Goal: Share content: Share content

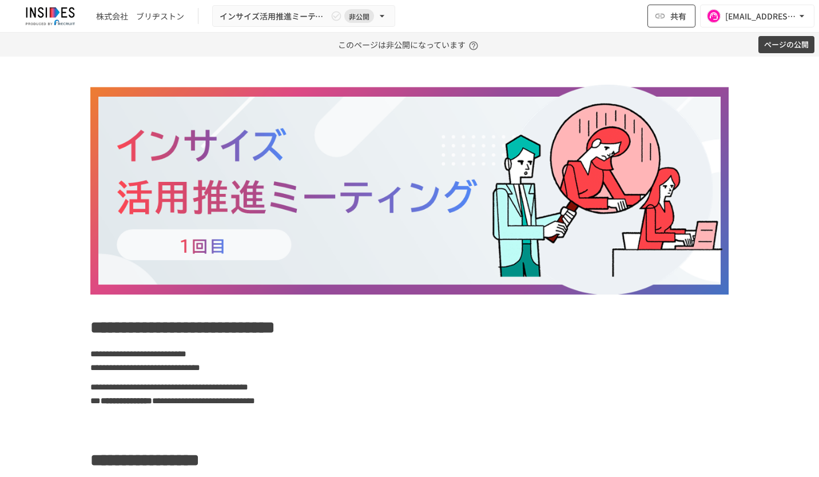
click at [669, 18] on button "共有" at bounding box center [672, 16] width 48 height 23
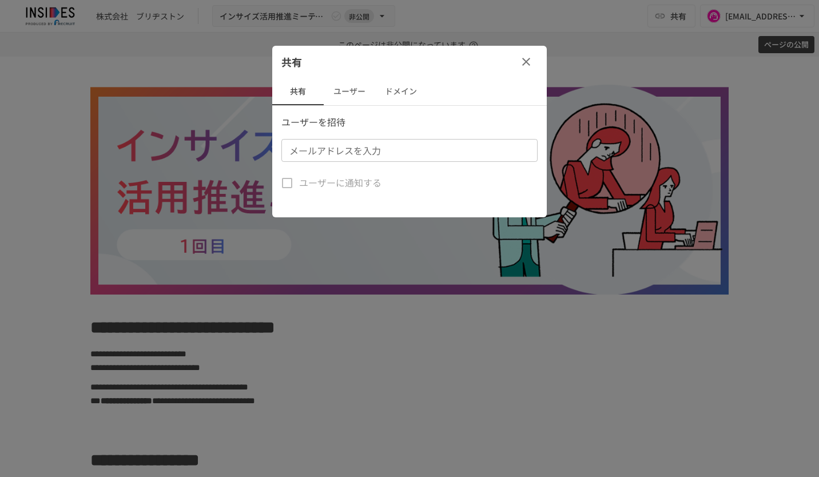
click at [399, 154] on input "メールアドレスを入力" at bounding box center [409, 150] width 248 height 16
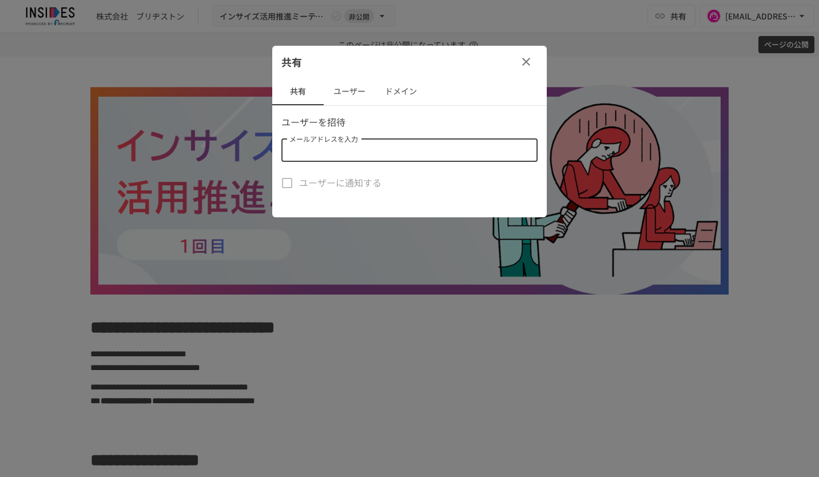
paste input "**********"
type input "**********"
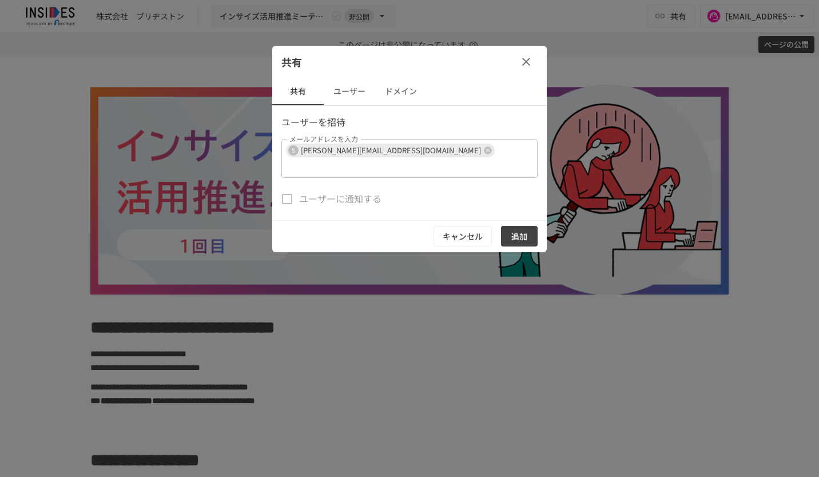
click at [468, 77] on div "共有" at bounding box center [409, 62] width 275 height 32
click at [527, 226] on button "追加" at bounding box center [519, 236] width 37 height 21
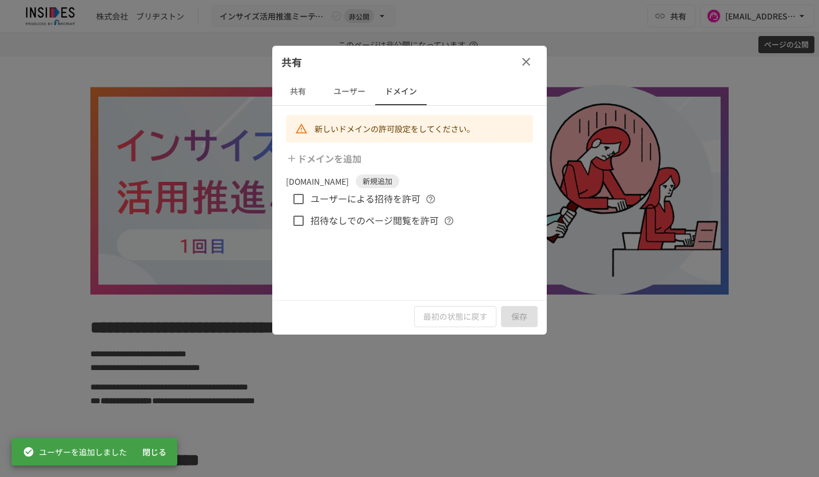
click at [527, 57] on icon "button" at bounding box center [526, 62] width 14 height 14
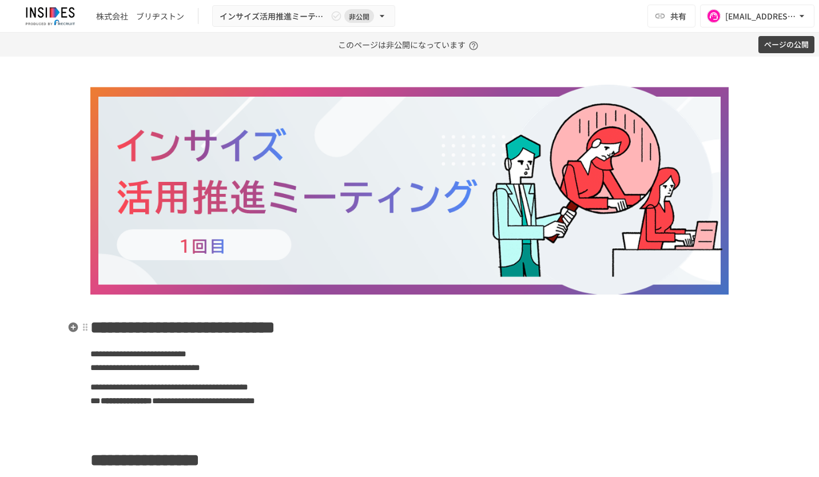
scroll to position [286, 0]
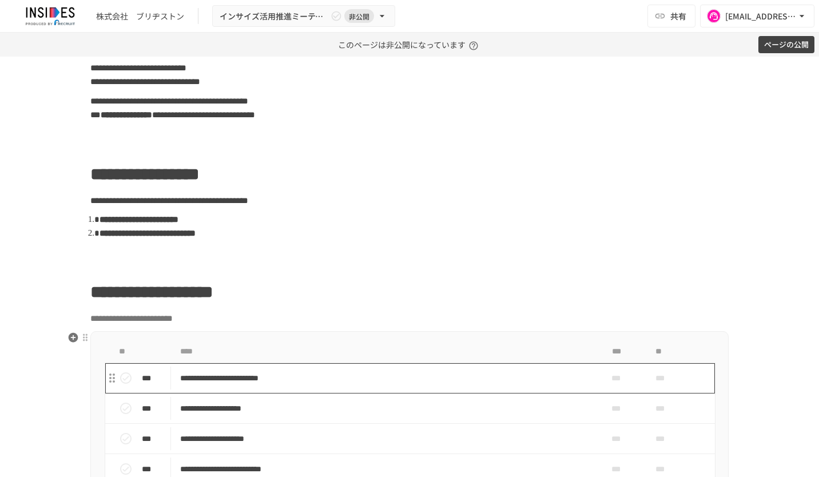
click at [540, 378] on p "**********" at bounding box center [385, 378] width 411 height 14
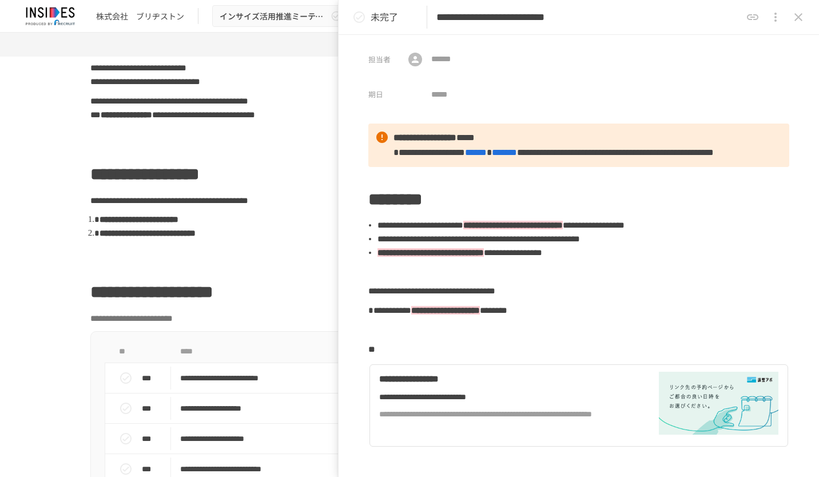
drag, startPoint x: 677, startPoint y: 18, endPoint x: 666, endPoint y: 18, distance: 11.4
click at [666, 18] on input "**********" at bounding box center [588, 17] width 305 height 20
drag, startPoint x: 685, startPoint y: 17, endPoint x: 661, endPoint y: 16, distance: 24.6
click at [661, 16] on input "**********" at bounding box center [588, 17] width 305 height 20
paste input "****"
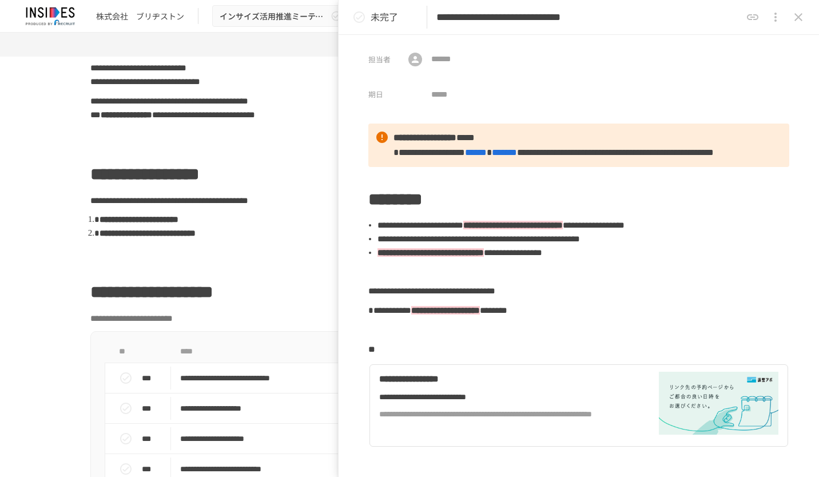
click at [699, 17] on input "**********" at bounding box center [588, 17] width 305 height 20
type input "**********"
click at [797, 18] on icon "close drawer" at bounding box center [799, 17] width 8 height 8
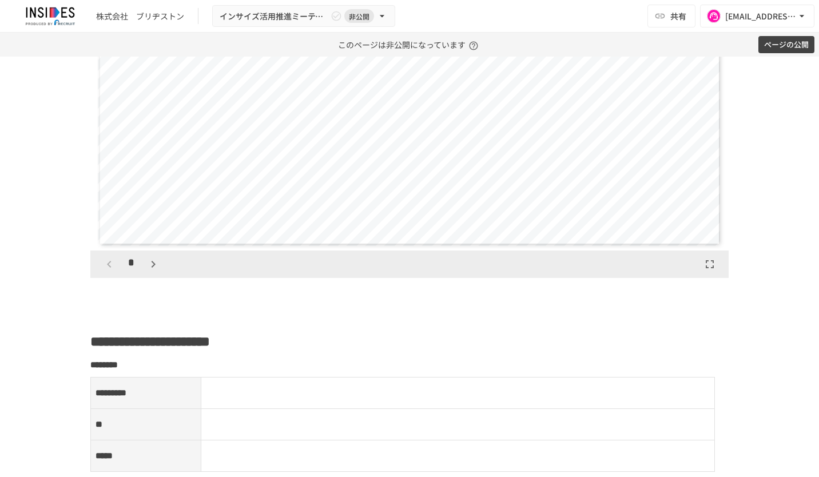
scroll to position [1316, 0]
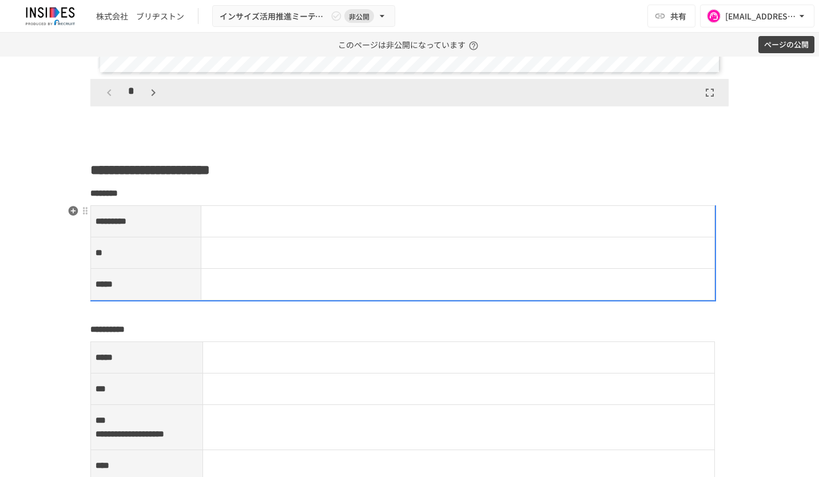
click at [273, 220] on p at bounding box center [458, 221] width 505 height 15
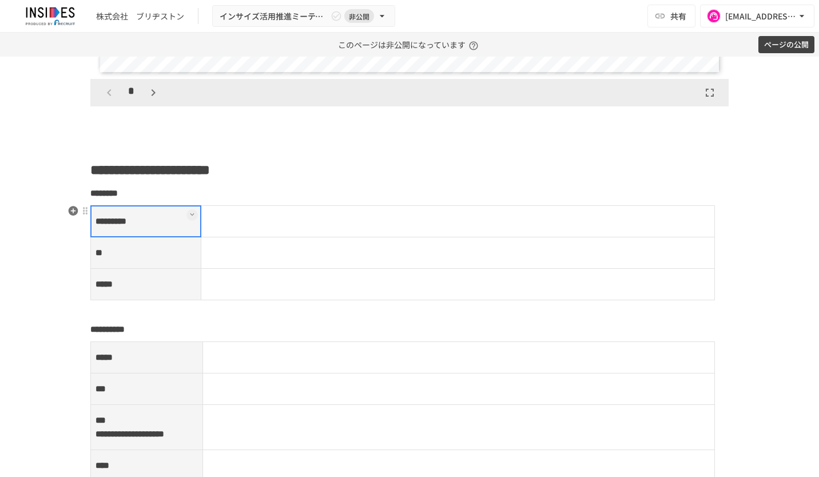
click at [253, 216] on td at bounding box center [458, 221] width 514 height 31
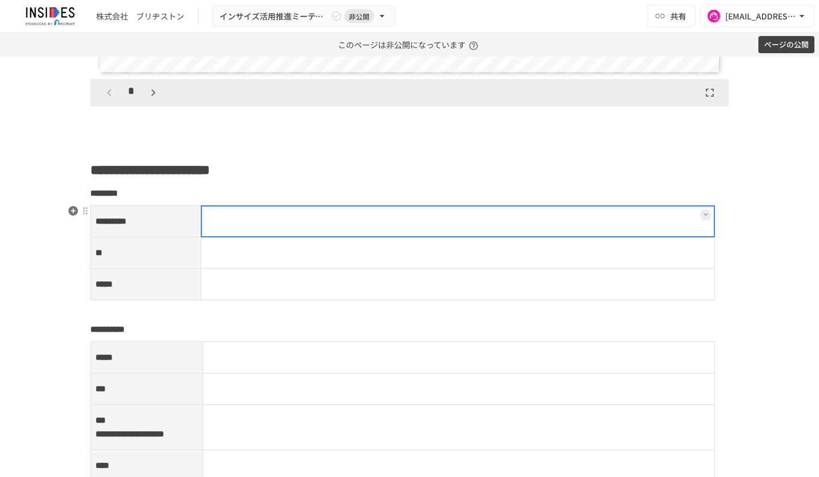
click at [253, 216] on div at bounding box center [458, 221] width 515 height 32
click at [253, 216] on p at bounding box center [458, 221] width 505 height 15
click at [269, 253] on td at bounding box center [458, 252] width 514 height 31
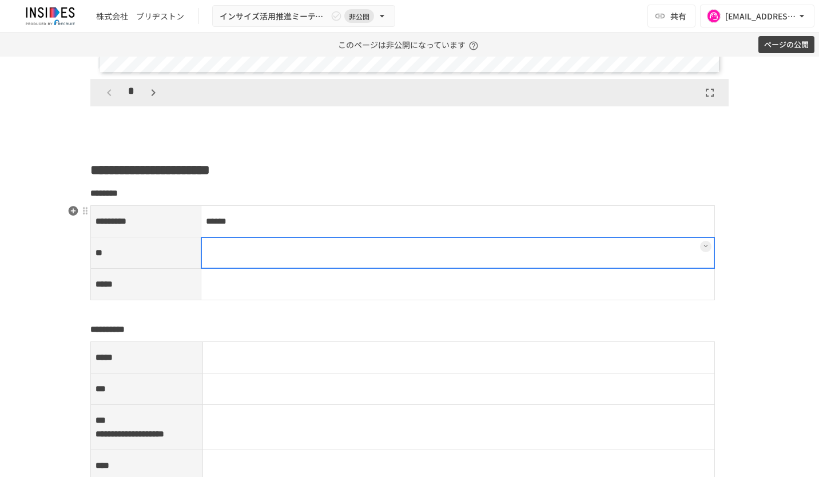
click at [232, 251] on div at bounding box center [458, 253] width 515 height 32
click at [232, 251] on p at bounding box center [458, 252] width 505 height 15
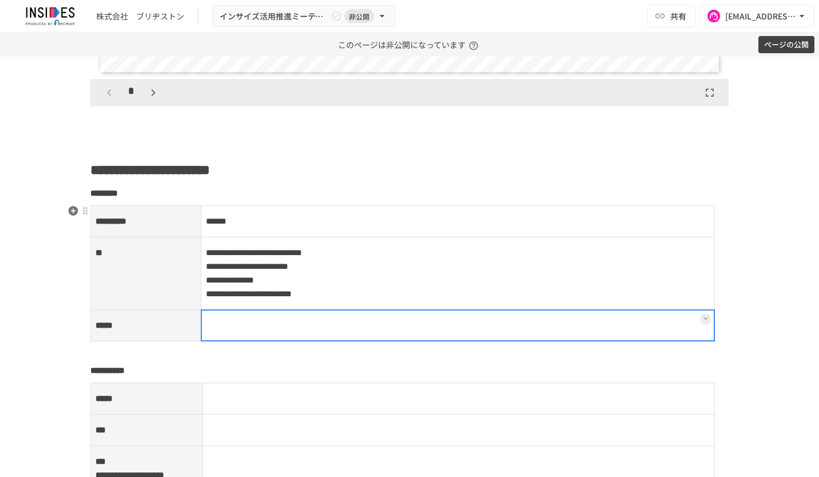
click at [221, 315] on td at bounding box center [458, 325] width 514 height 31
click at [218, 314] on div at bounding box center [458, 325] width 515 height 32
click at [219, 318] on p at bounding box center [458, 325] width 505 height 15
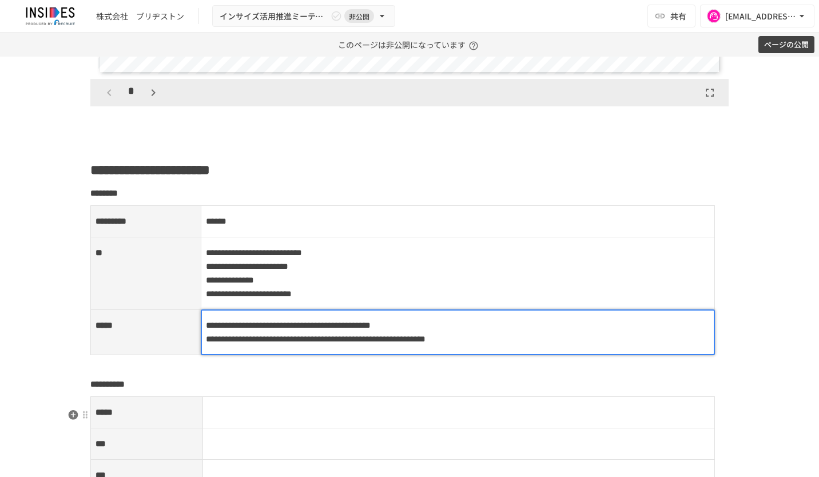
scroll to position [1430, 0]
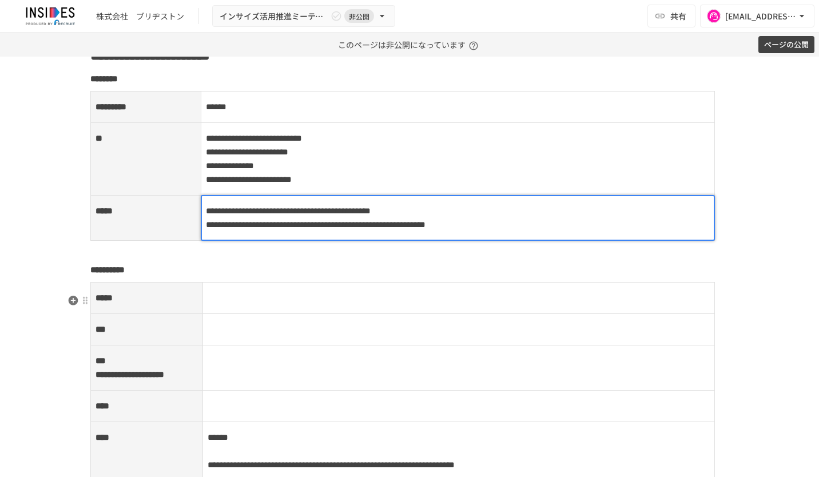
click at [333, 305] on p at bounding box center [459, 298] width 503 height 15
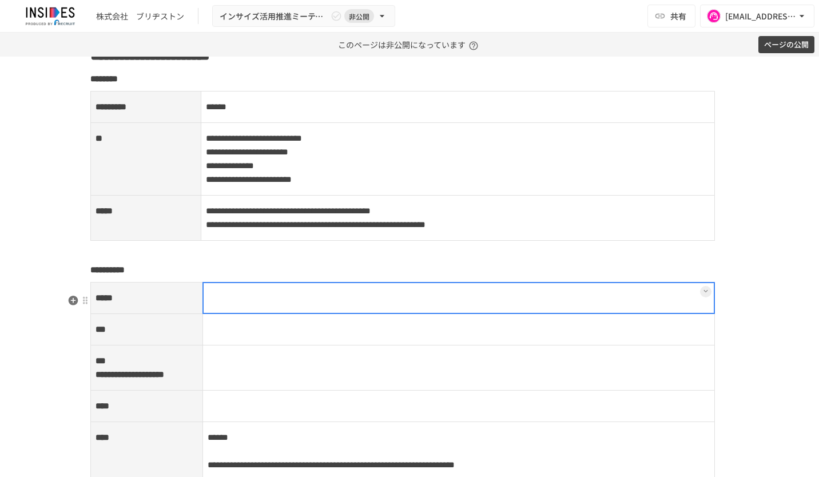
click at [300, 307] on td at bounding box center [459, 298] width 513 height 31
click at [300, 307] on div at bounding box center [459, 298] width 513 height 32
click at [301, 305] on p at bounding box center [459, 298] width 503 height 15
click at [290, 335] on td at bounding box center [459, 329] width 513 height 31
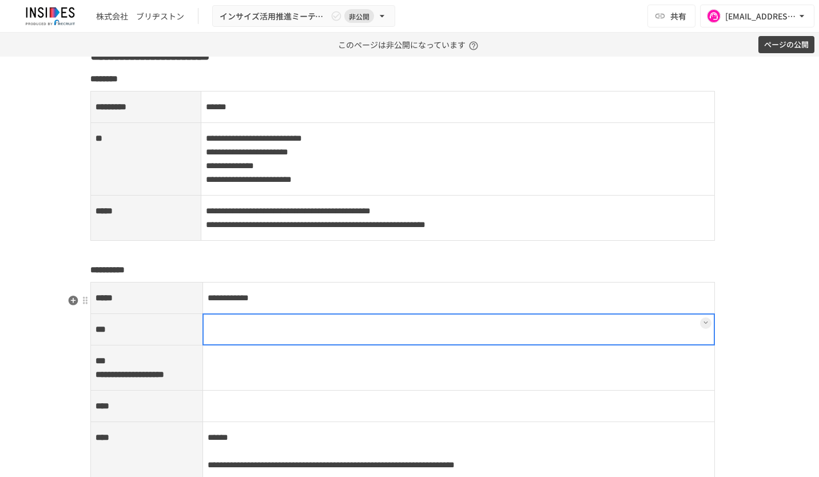
click at [246, 339] on div at bounding box center [459, 329] width 513 height 32
click at [246, 337] on p at bounding box center [459, 329] width 503 height 15
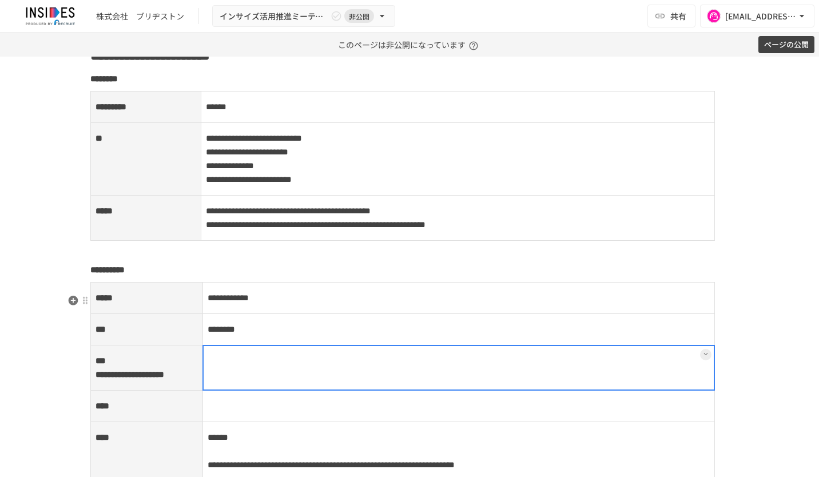
click at [341, 386] on td at bounding box center [459, 368] width 513 height 45
click at [241, 376] on div at bounding box center [459, 368] width 513 height 46
click at [240, 383] on div at bounding box center [459, 368] width 513 height 46
click at [236, 368] on p at bounding box center [459, 361] width 503 height 15
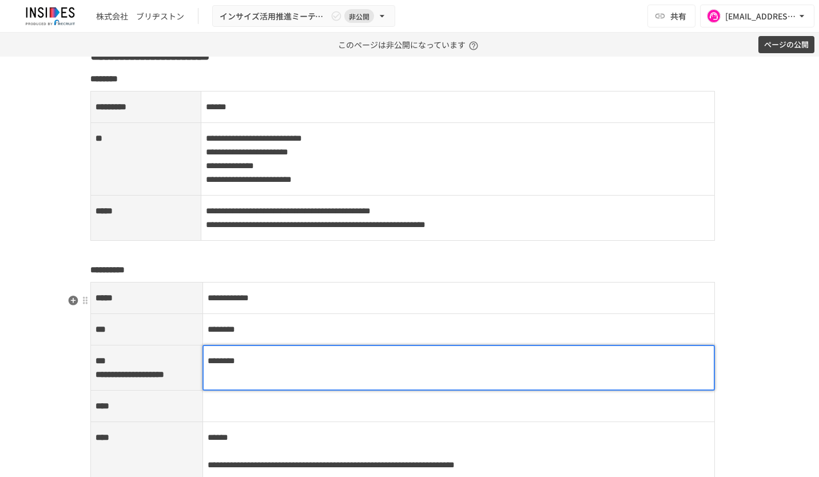
click at [259, 422] on td at bounding box center [459, 406] width 513 height 31
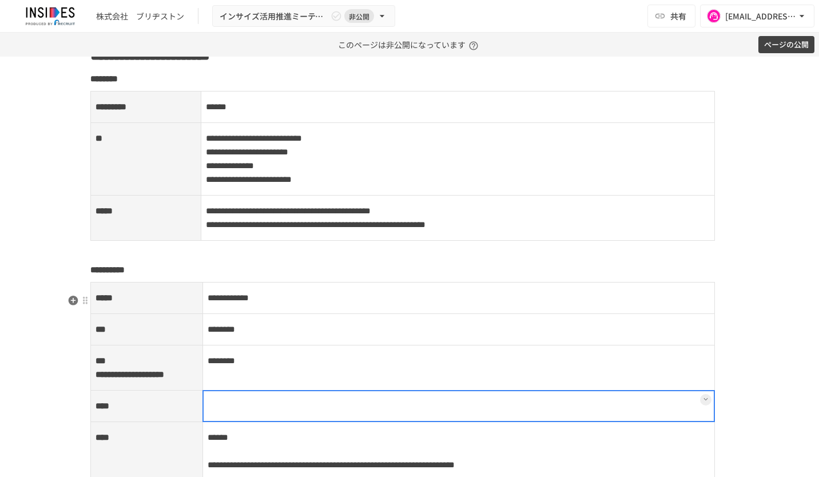
click at [249, 422] on div at bounding box center [459, 406] width 513 height 32
click at [249, 414] on p at bounding box center [459, 406] width 503 height 15
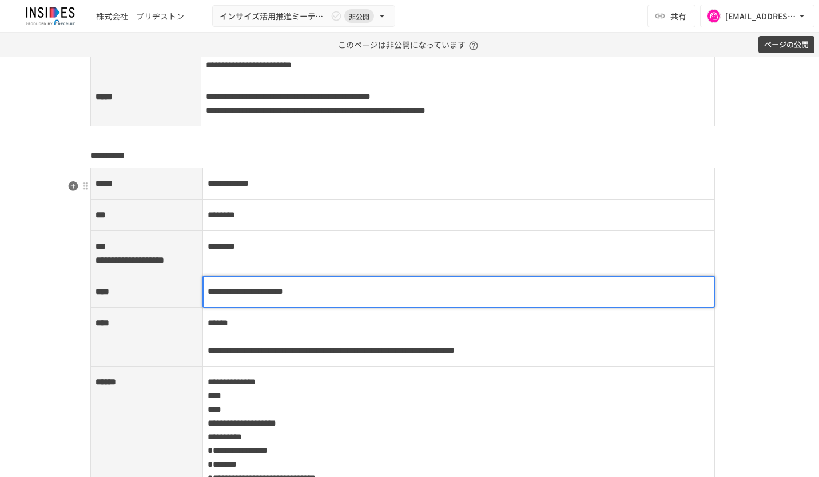
scroll to position [1602, 0]
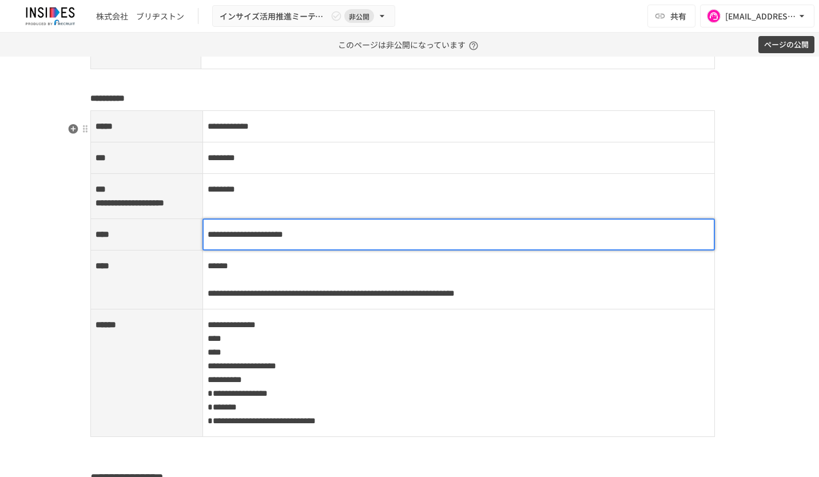
click at [328, 382] on td "**********" at bounding box center [459, 373] width 513 height 128
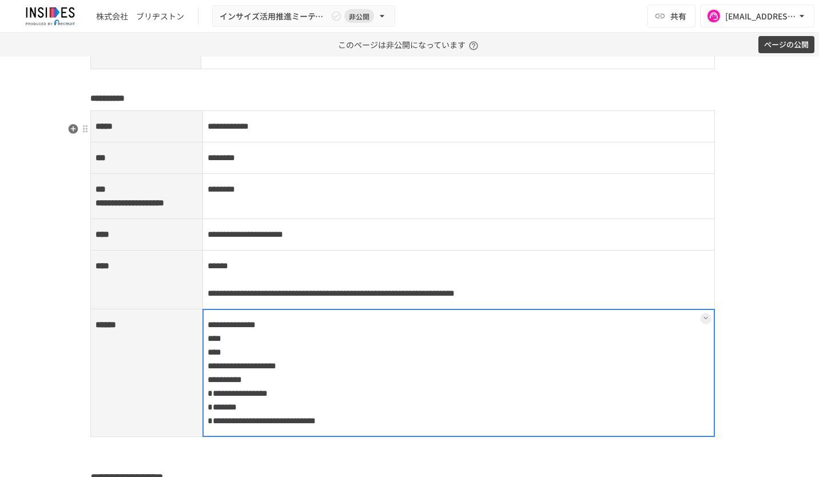
click at [220, 362] on div at bounding box center [459, 373] width 513 height 128
drag, startPoint x: 204, startPoint y: 359, endPoint x: 313, endPoint y: 360, distance: 109.8
click at [313, 360] on p "**********" at bounding box center [459, 372] width 503 height 111
click at [208, 343] on span "****" at bounding box center [215, 338] width 14 height 9
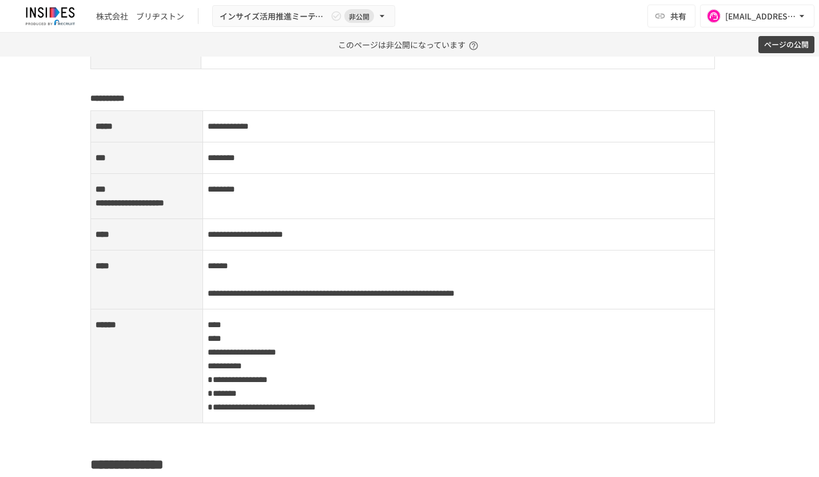
click at [772, 319] on div "**********" at bounding box center [409, 267] width 819 height 420
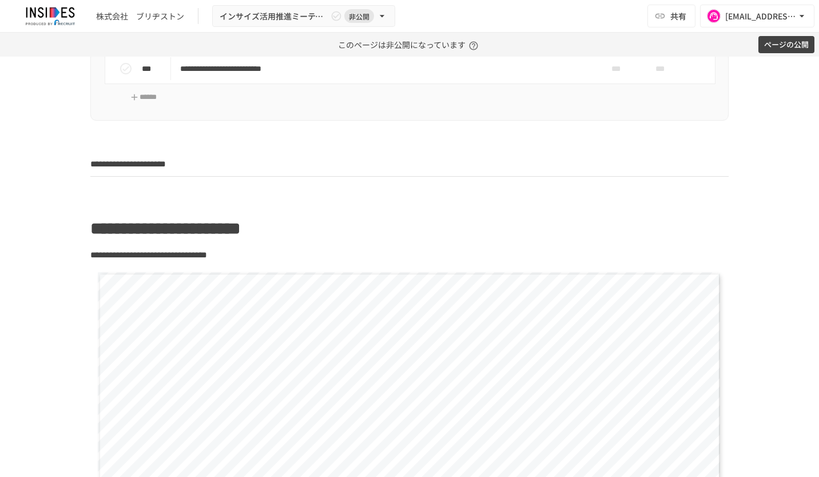
scroll to position [343, 0]
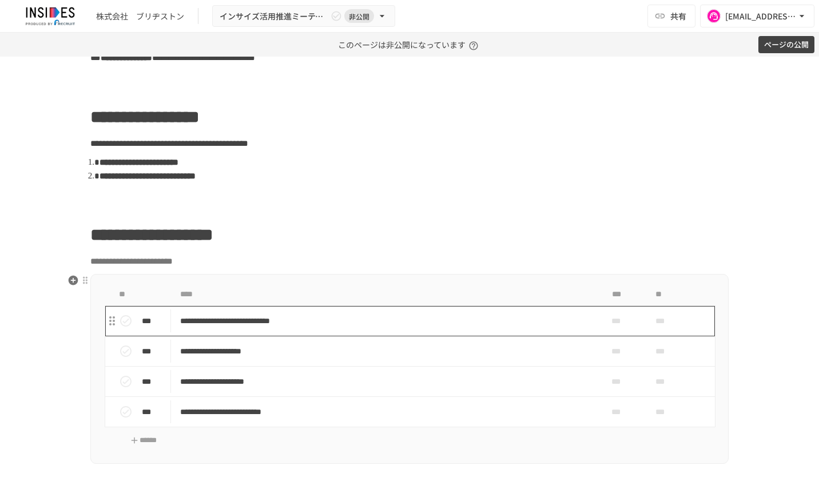
click at [546, 318] on p "**********" at bounding box center [385, 321] width 411 height 14
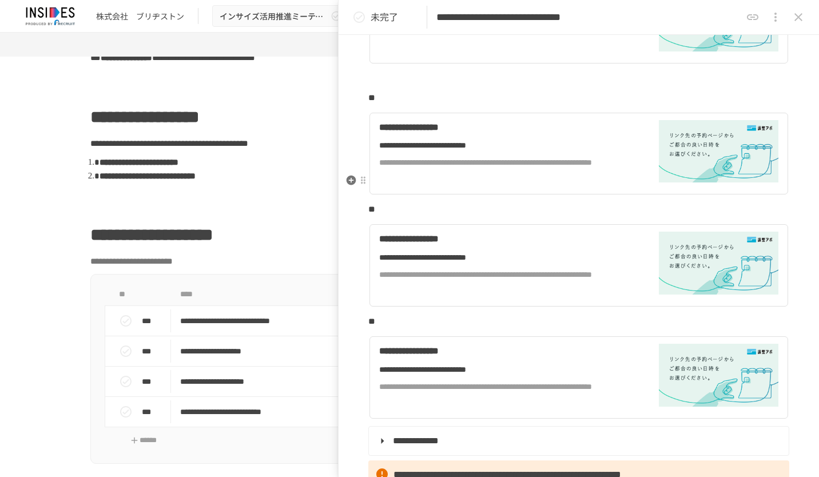
scroll to position [686, 0]
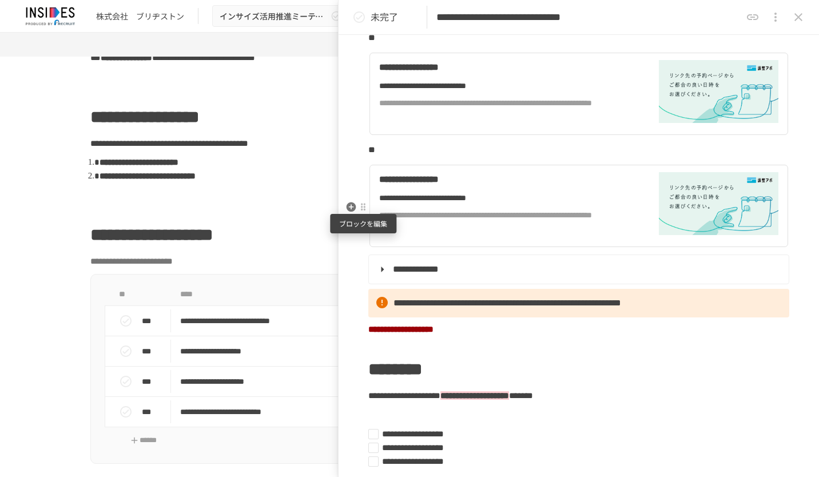
click at [363, 207] on div at bounding box center [363, 207] width 9 height 9
drag, startPoint x: 384, startPoint y: 244, endPoint x: 383, endPoint y: 239, distance: 6.0
click at [384, 244] on span "削除" at bounding box center [452, 248] width 142 height 11
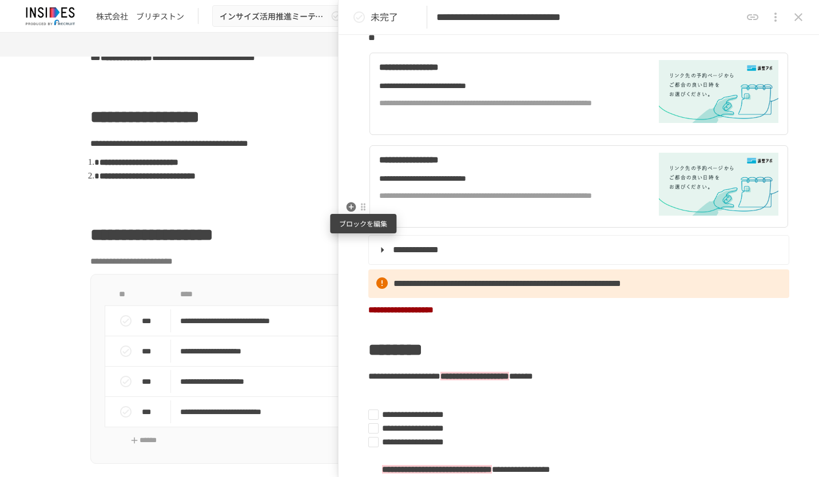
click at [363, 205] on div at bounding box center [363, 207] width 9 height 9
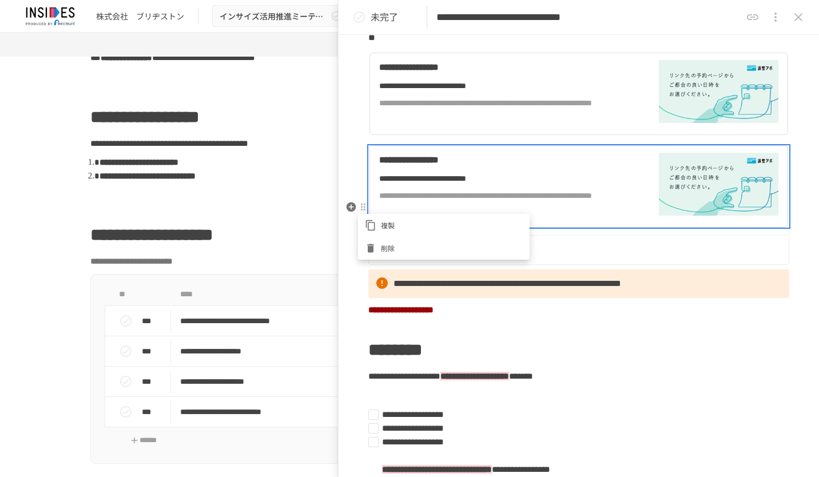
click at [388, 245] on span "削除" at bounding box center [452, 248] width 142 height 11
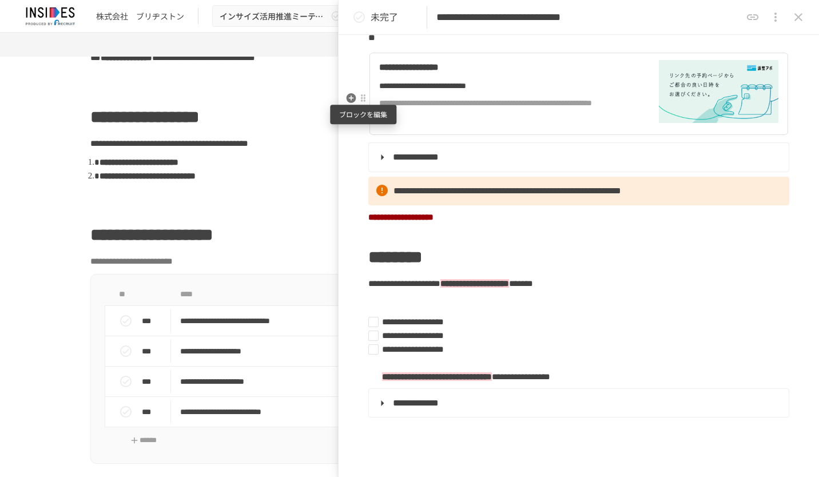
click at [362, 102] on div at bounding box center [363, 98] width 9 height 9
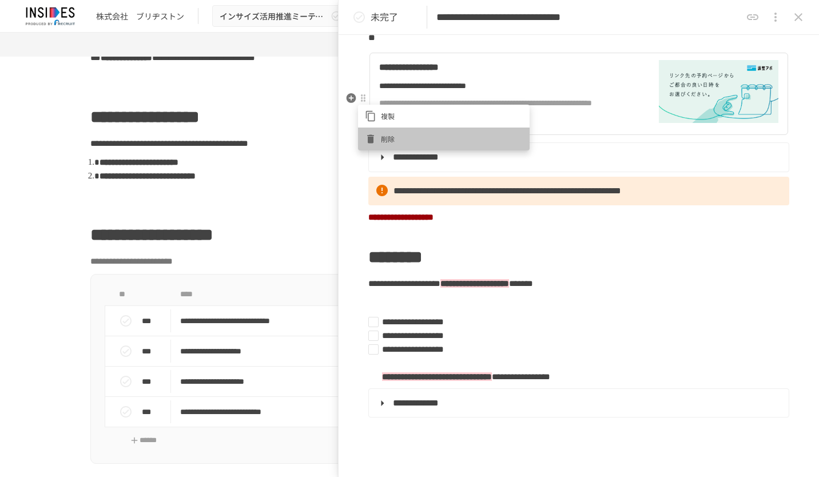
click at [377, 134] on div at bounding box center [373, 138] width 16 height 11
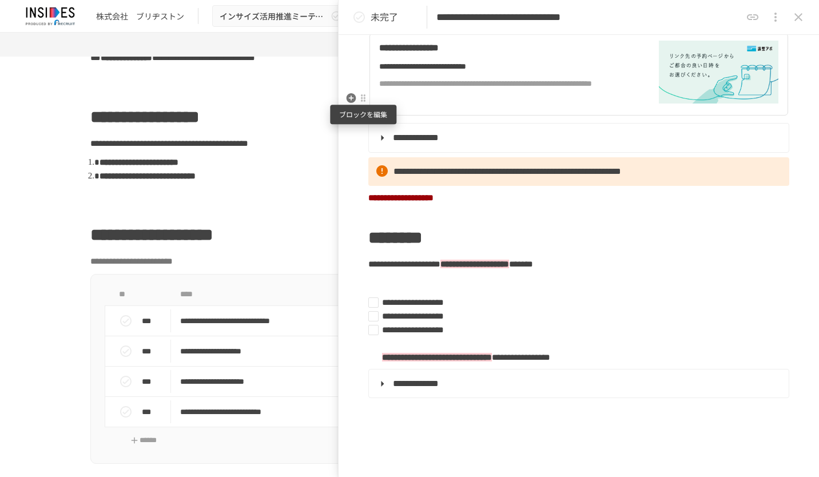
click at [365, 98] on div at bounding box center [363, 98] width 9 height 9
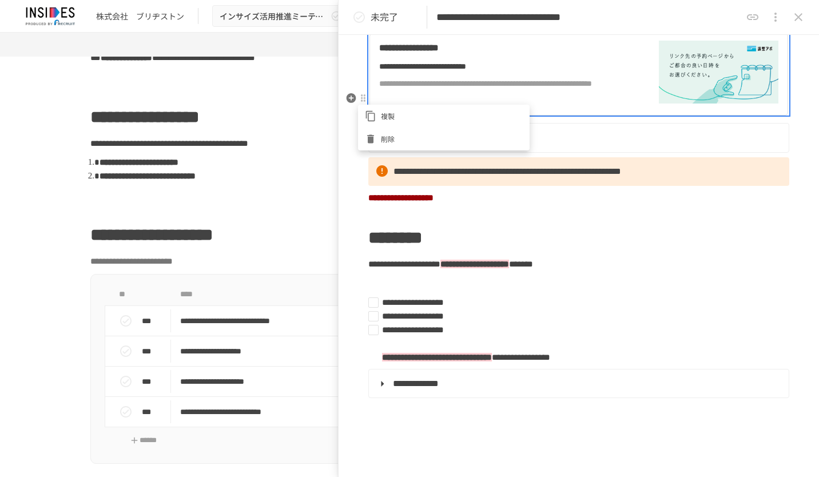
click at [385, 132] on li "削除" at bounding box center [444, 139] width 172 height 23
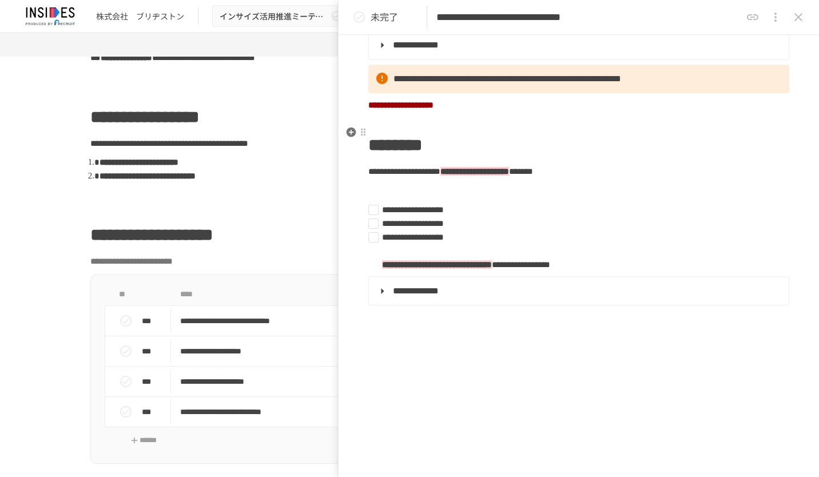
scroll to position [458, 0]
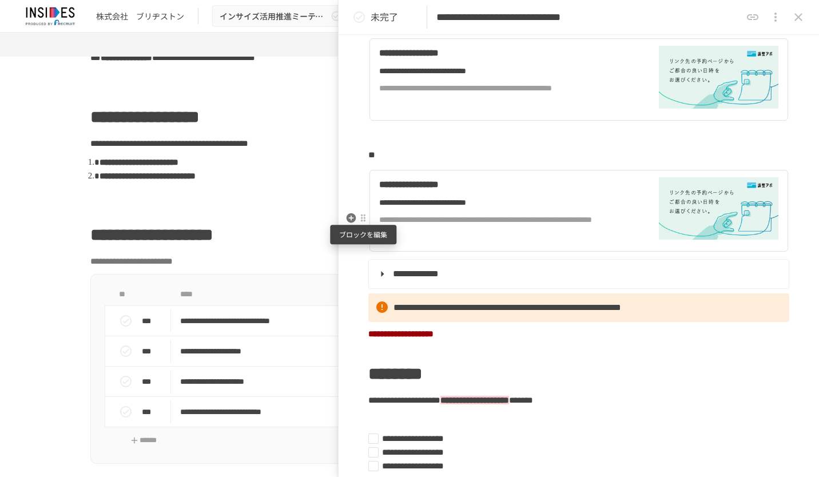
click at [362, 217] on div at bounding box center [363, 217] width 9 height 9
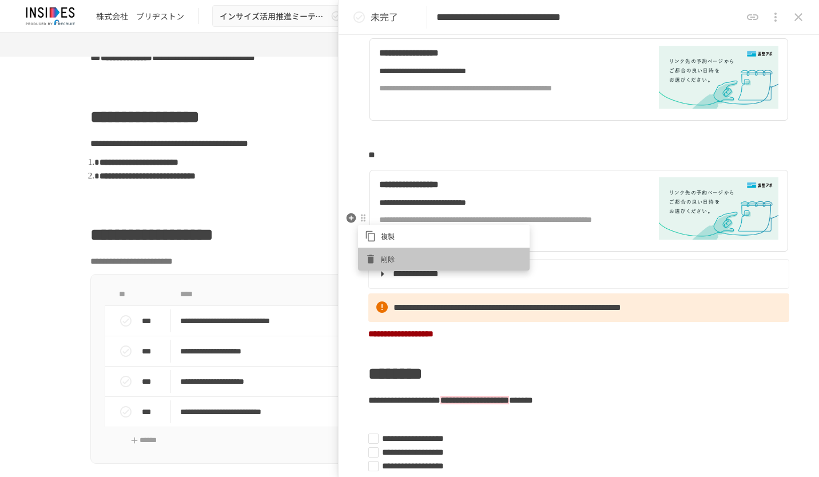
click at [397, 250] on li "削除" at bounding box center [444, 259] width 172 height 23
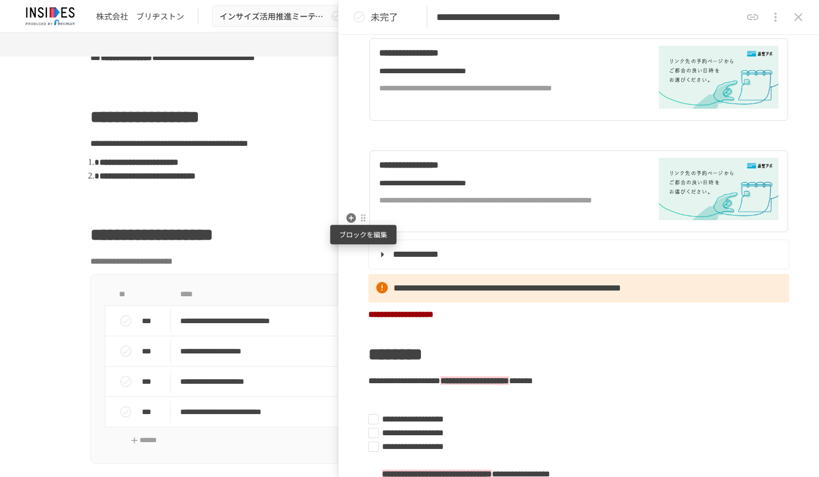
click at [366, 219] on div at bounding box center [363, 217] width 9 height 9
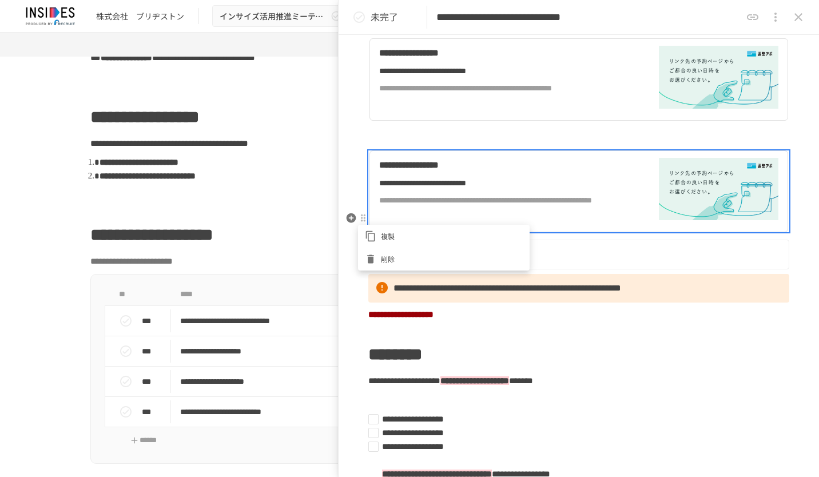
click at [387, 249] on li "削除" at bounding box center [444, 259] width 172 height 23
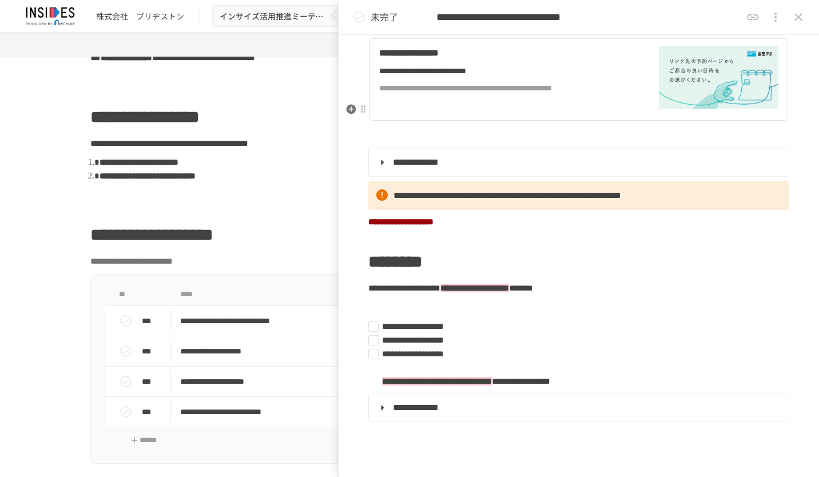
scroll to position [286, 0]
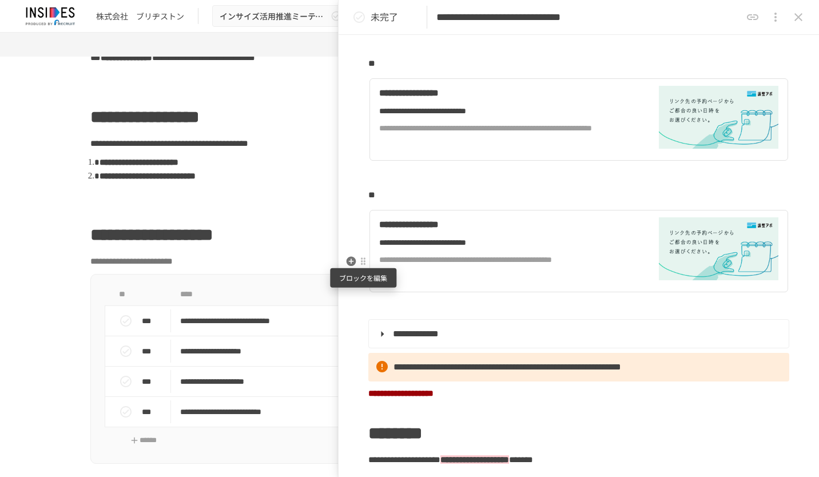
click at [364, 264] on div at bounding box center [363, 261] width 9 height 9
click at [393, 305] on span "削除" at bounding box center [452, 302] width 142 height 11
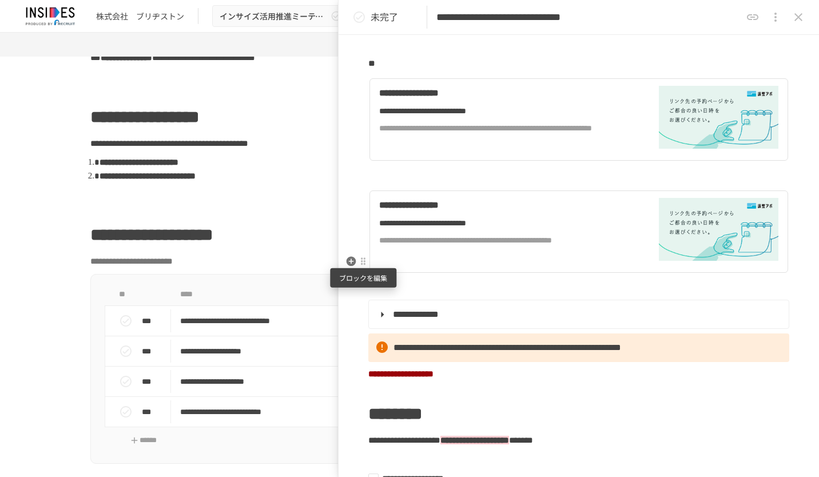
click at [365, 262] on div at bounding box center [363, 261] width 9 height 9
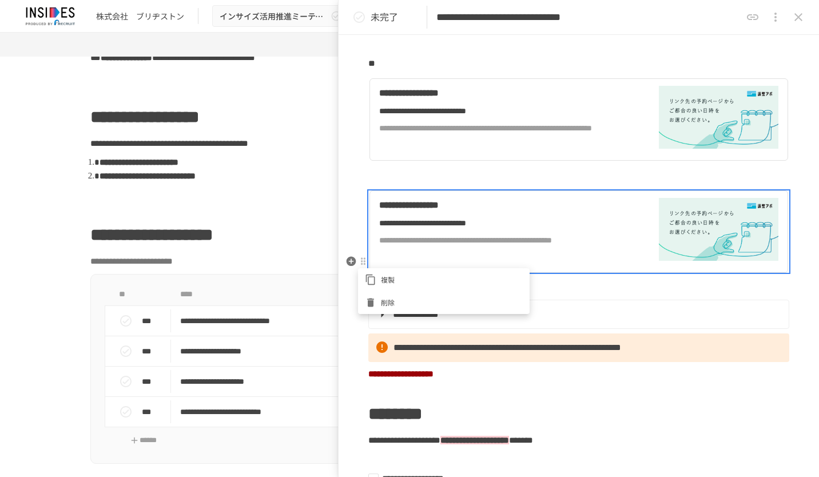
click at [388, 297] on span "削除" at bounding box center [452, 302] width 142 height 11
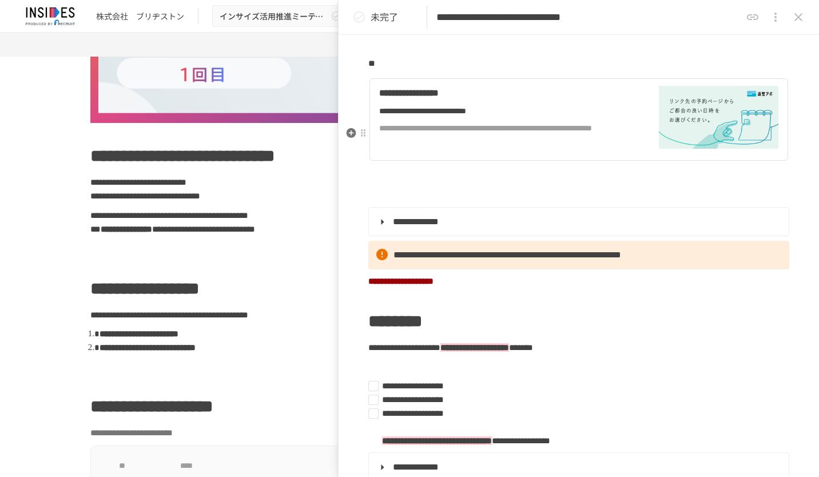
scroll to position [114, 0]
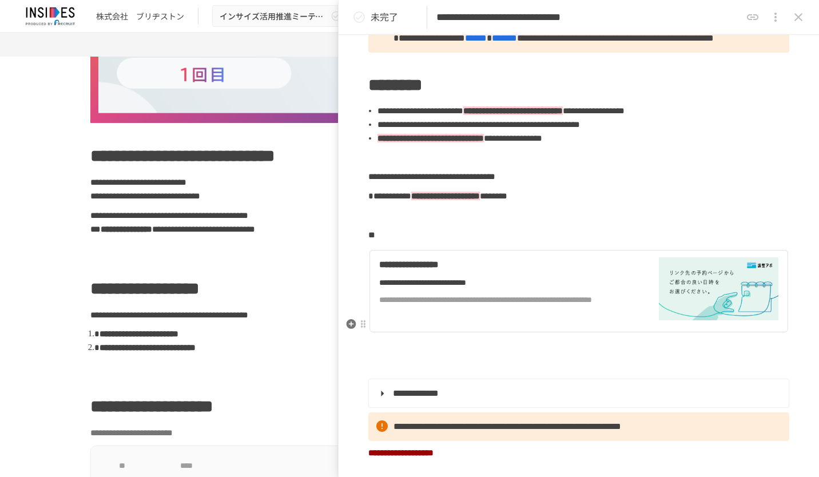
click at [525, 289] on div "**********" at bounding box center [506, 282] width 254 height 13
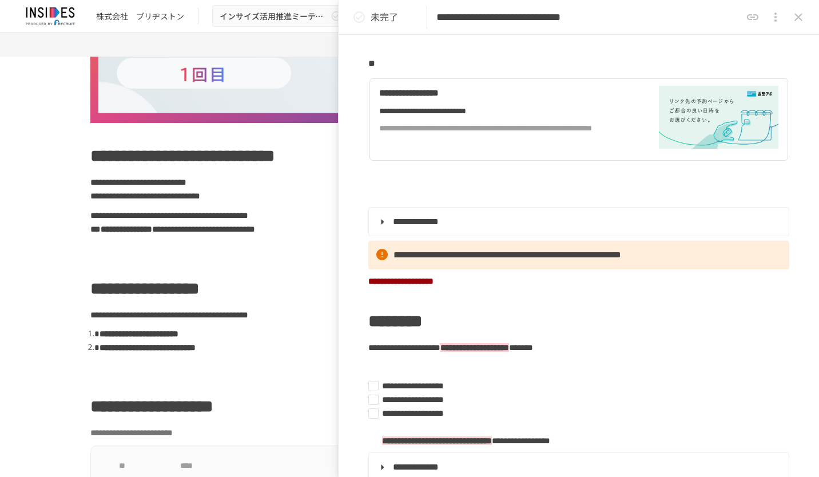
scroll to position [172, 0]
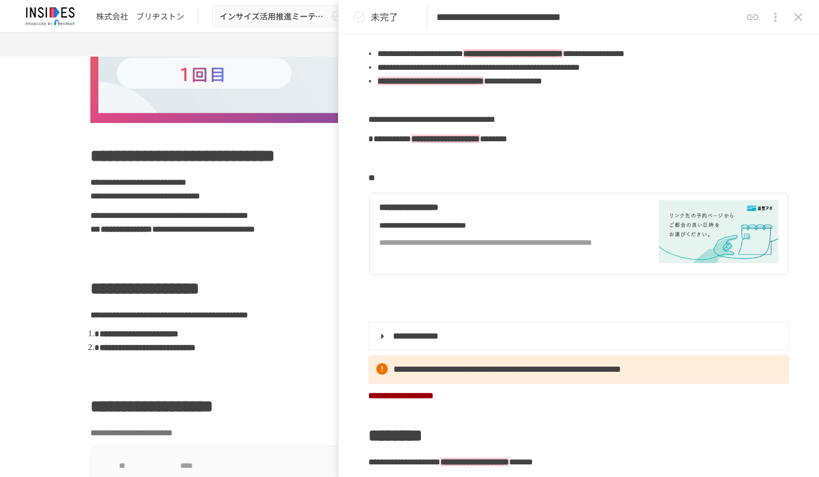
click at [799, 19] on icon "close drawer" at bounding box center [799, 17] width 14 height 14
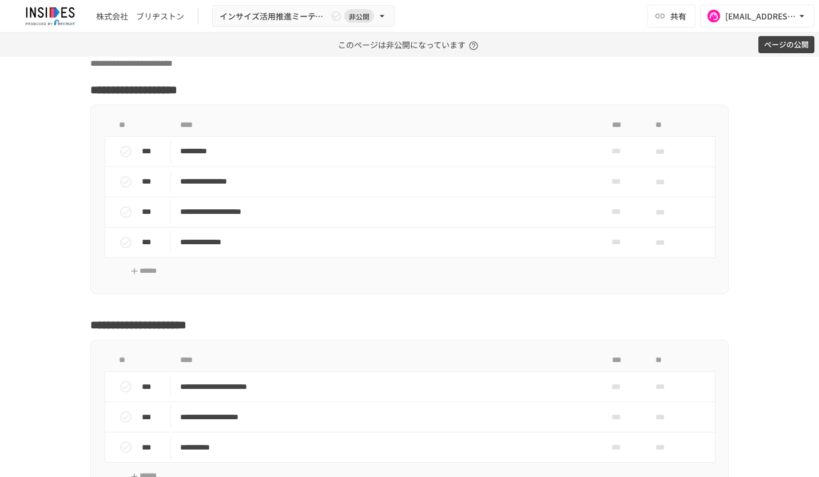
scroll to position [3547, 0]
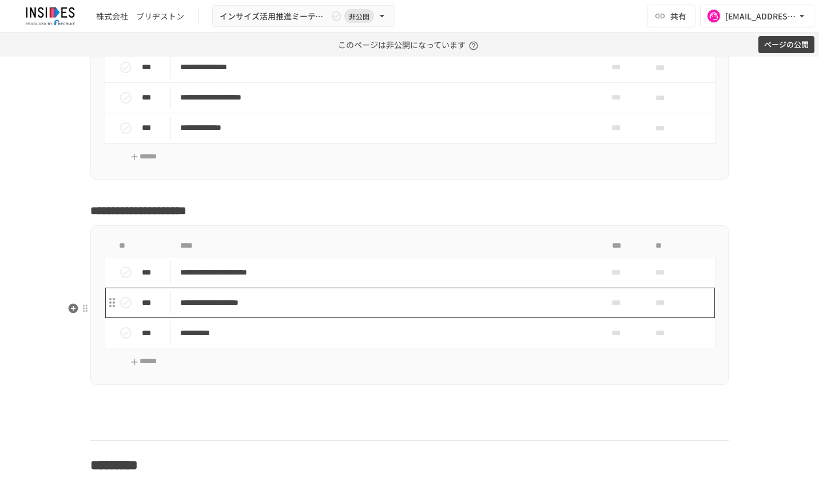
click at [477, 310] on p "**********" at bounding box center [385, 303] width 411 height 14
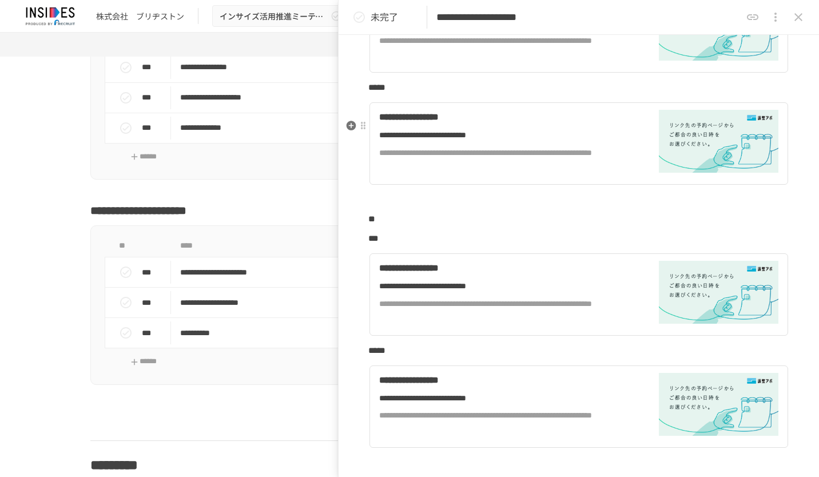
scroll to position [1258, 0]
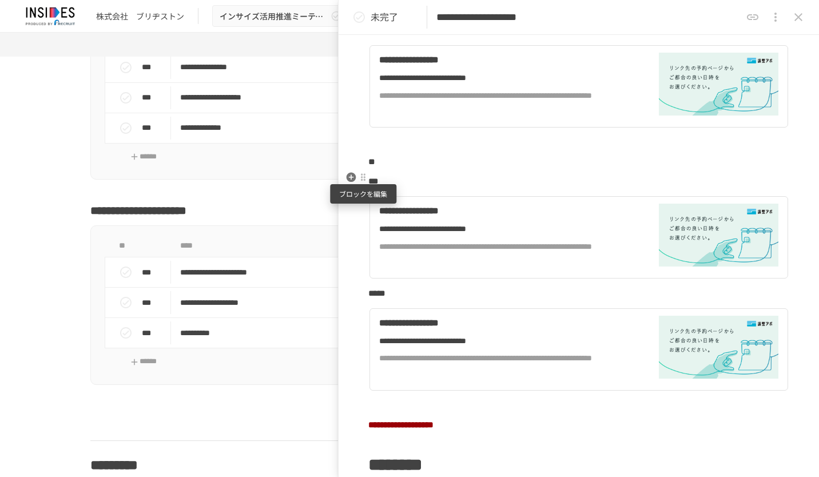
click at [363, 180] on div at bounding box center [363, 177] width 9 height 9
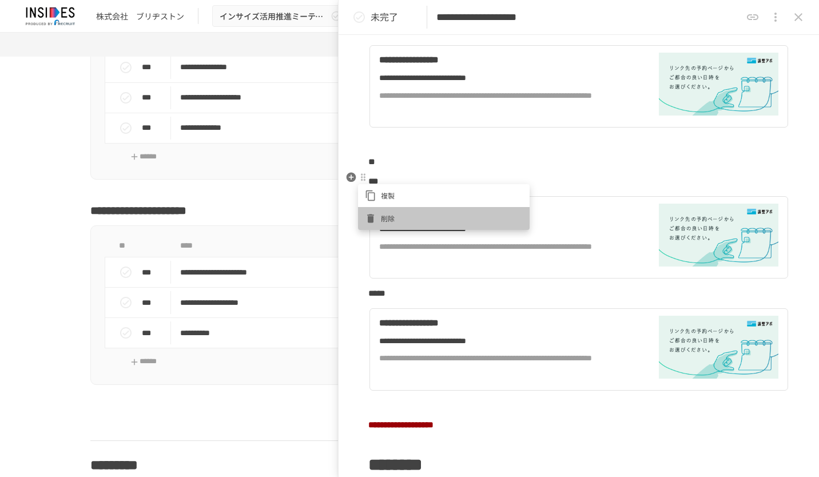
click at [395, 220] on span "削除" at bounding box center [452, 218] width 142 height 11
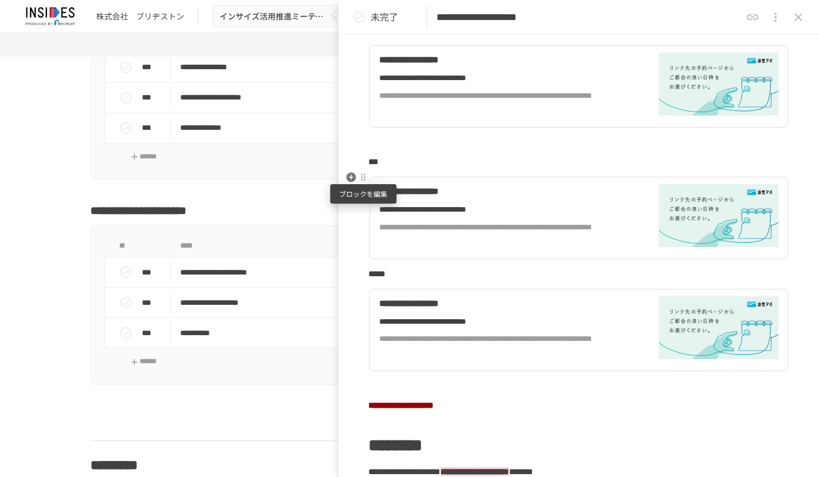
click at [365, 177] on div at bounding box center [363, 177] width 9 height 9
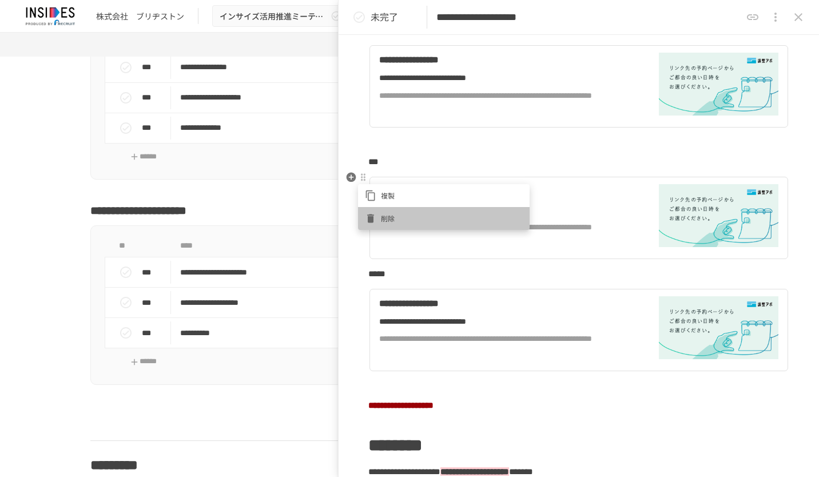
click at [396, 213] on span "削除" at bounding box center [452, 218] width 142 height 11
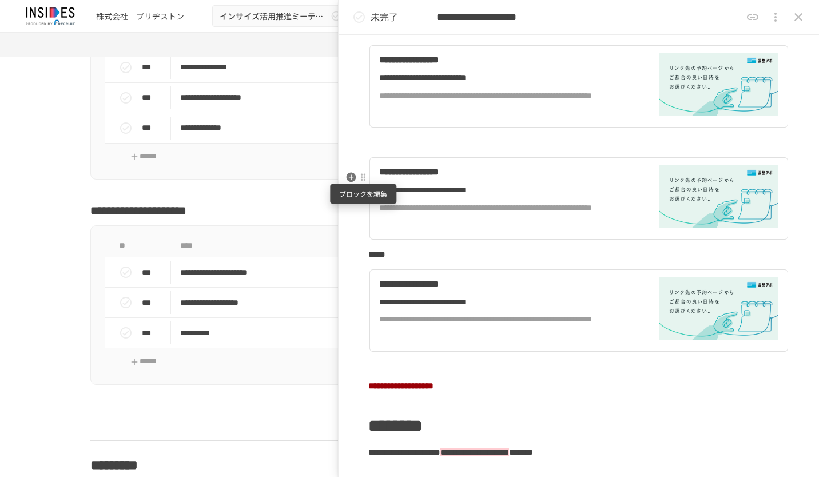
click at [366, 177] on div at bounding box center [363, 177] width 9 height 9
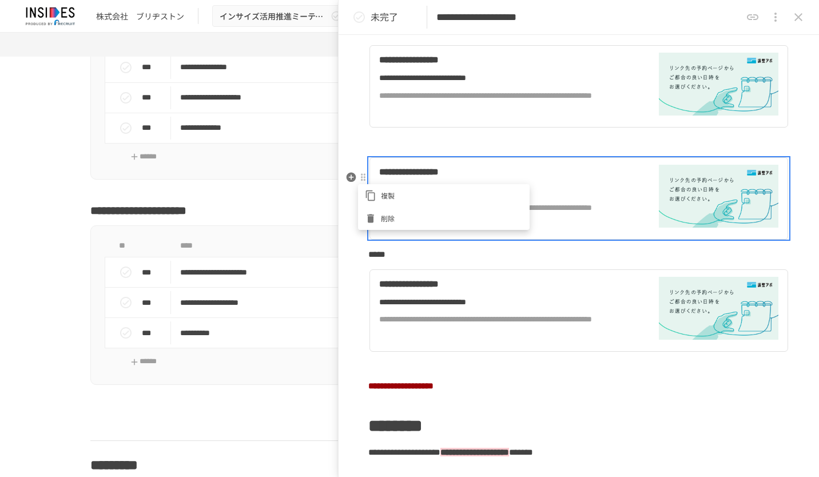
click at [398, 216] on span "削除" at bounding box center [452, 218] width 142 height 11
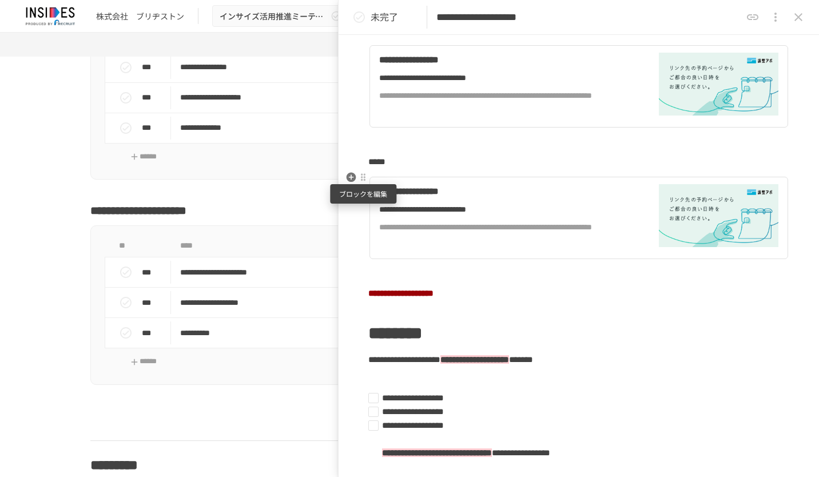
click at [366, 177] on div at bounding box center [363, 177] width 9 height 9
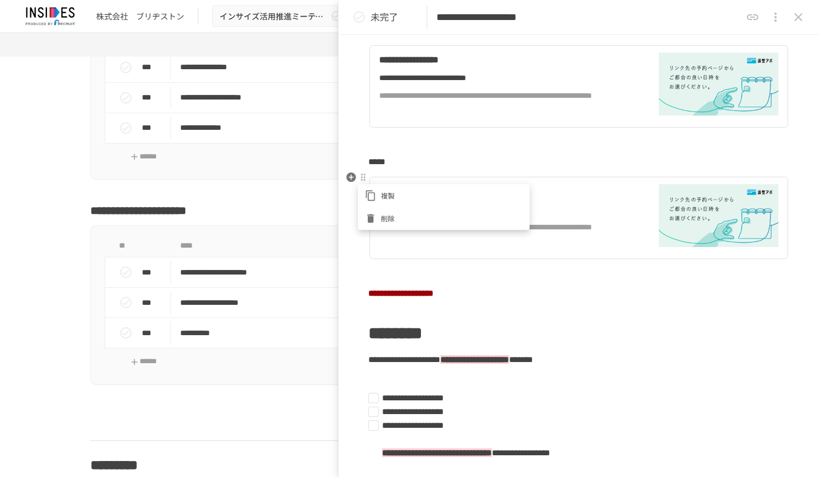
click at [389, 217] on span "削除" at bounding box center [452, 218] width 142 height 11
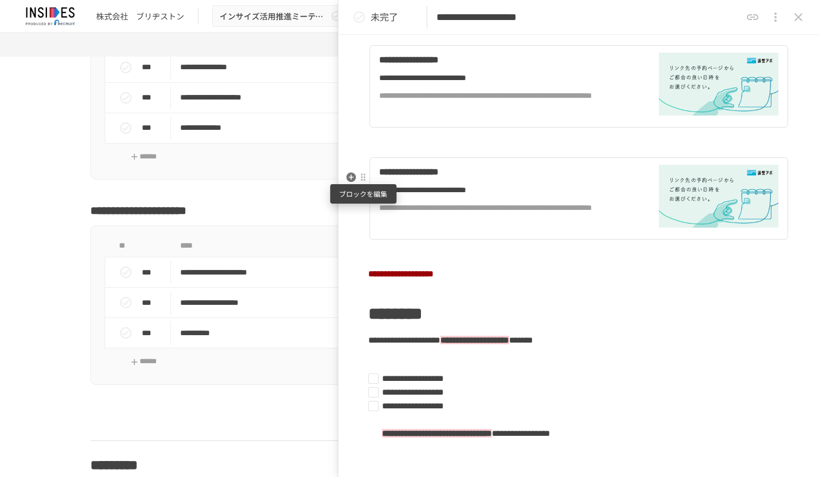
click at [365, 177] on div at bounding box center [363, 177] width 9 height 9
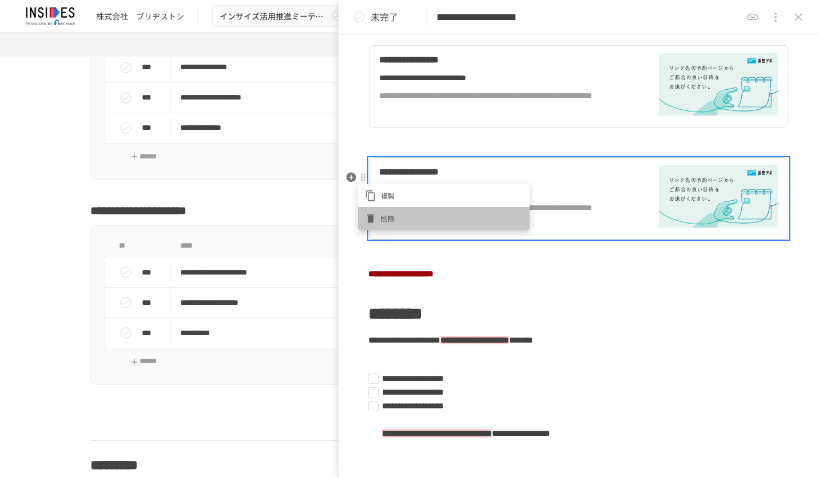
click at [391, 216] on span "削除" at bounding box center [452, 218] width 142 height 11
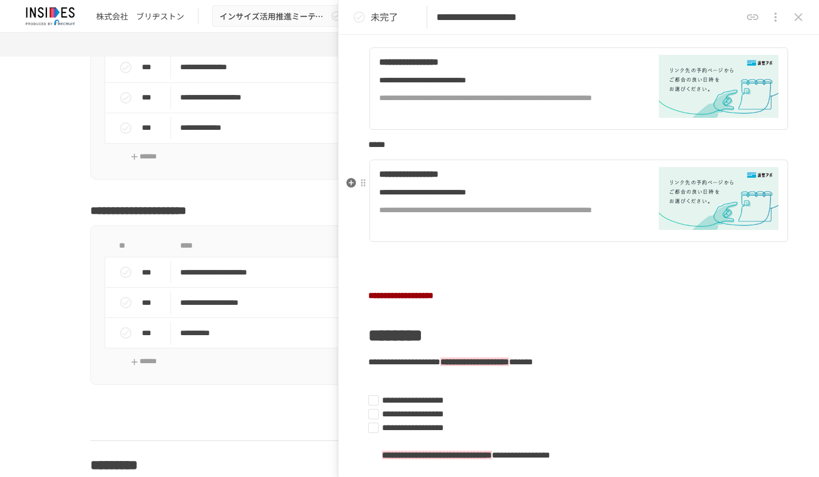
scroll to position [972, 0]
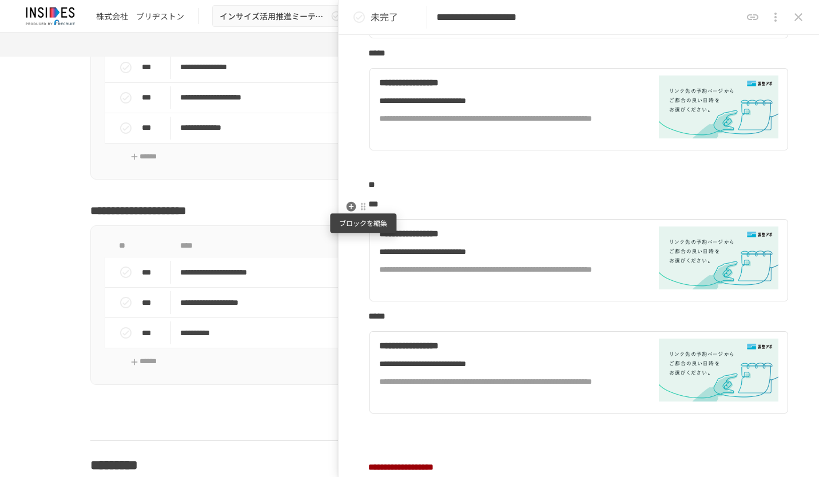
click at [365, 212] on div at bounding box center [363, 207] width 10 height 14
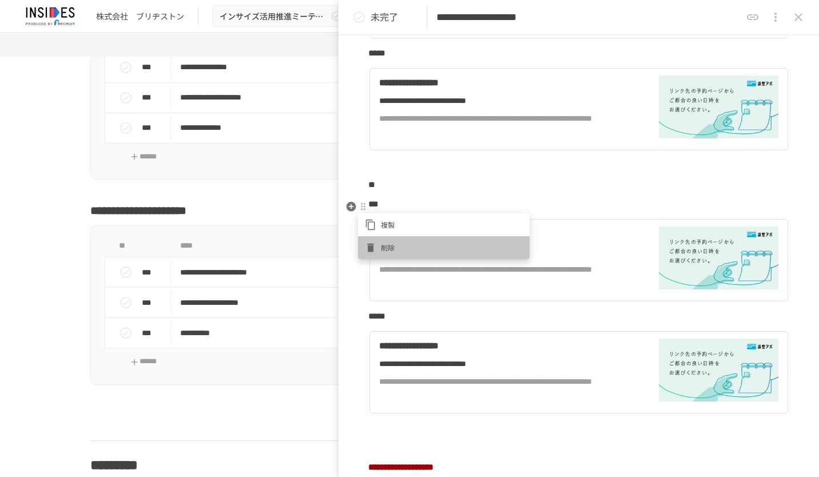
click at [389, 245] on span "削除" at bounding box center [452, 247] width 142 height 11
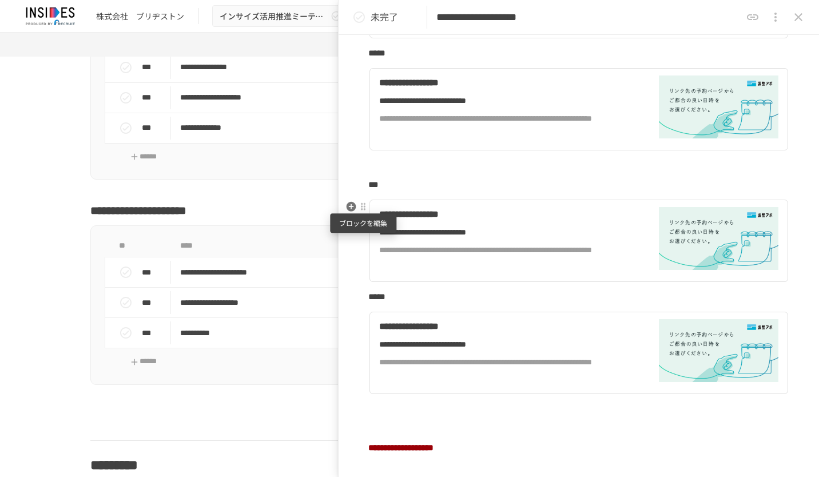
click at [365, 209] on div at bounding box center [363, 207] width 9 height 9
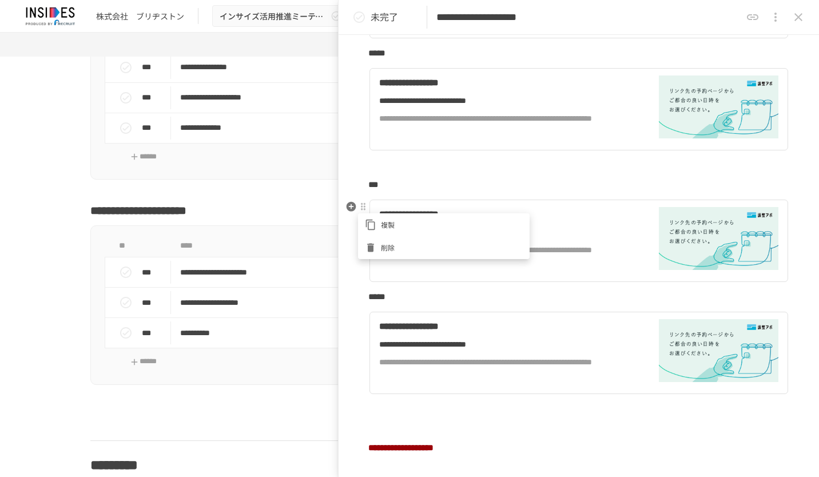
click at [386, 247] on span "削除" at bounding box center [452, 247] width 142 height 11
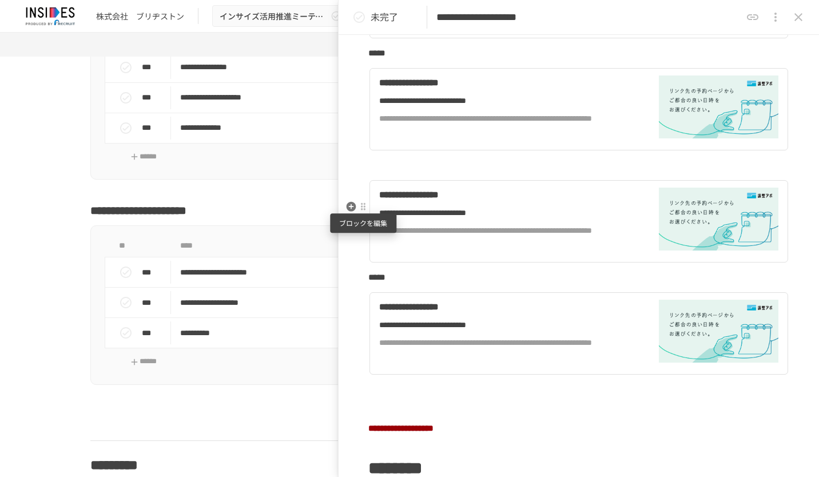
click at [364, 212] on div at bounding box center [363, 207] width 10 height 14
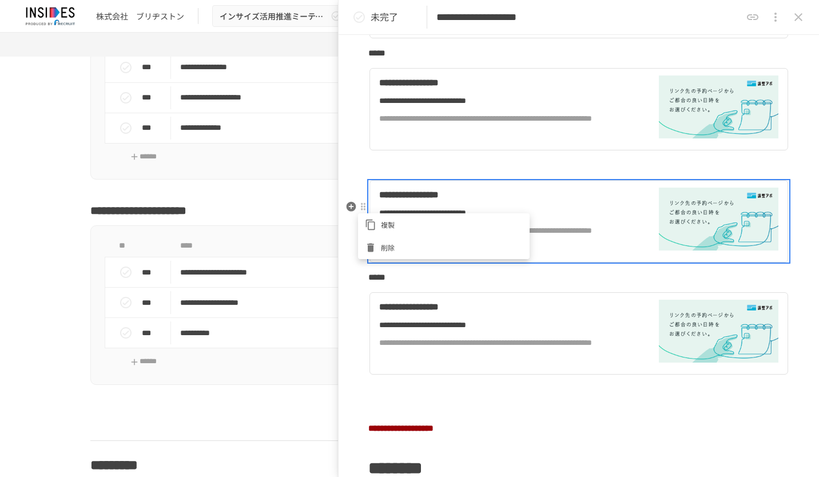
click at [386, 244] on span "削除" at bounding box center [452, 247] width 142 height 11
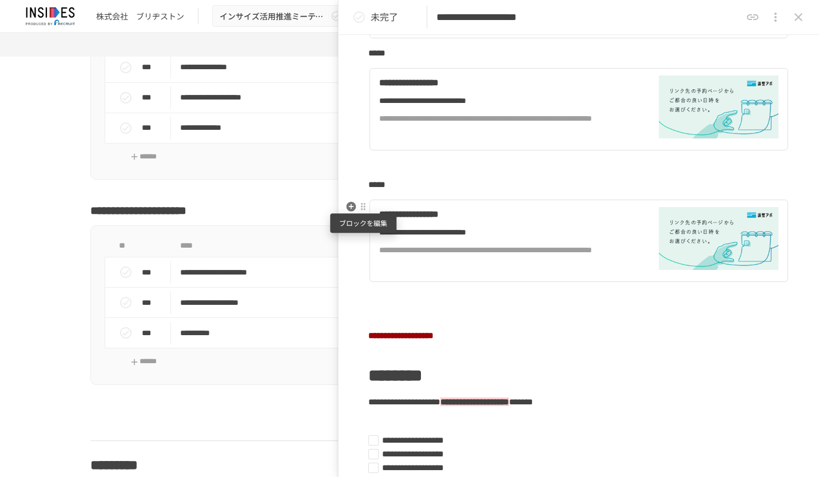
click at [365, 211] on div at bounding box center [363, 207] width 10 height 14
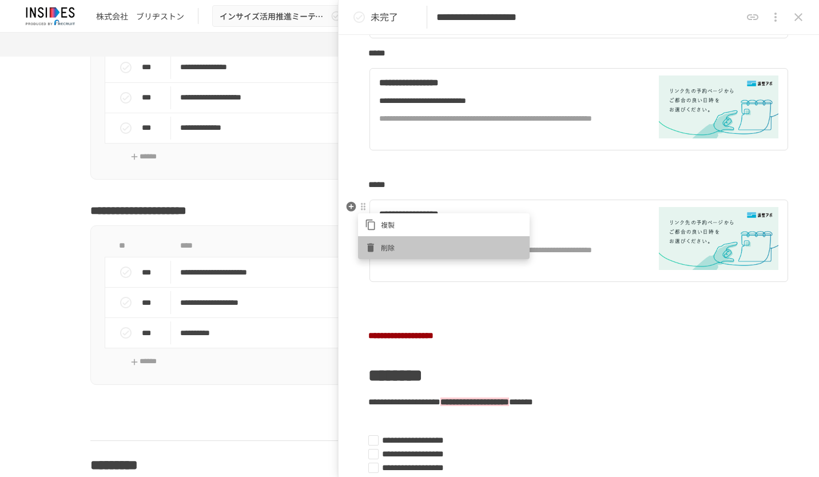
click at [388, 244] on span "削除" at bounding box center [452, 247] width 142 height 11
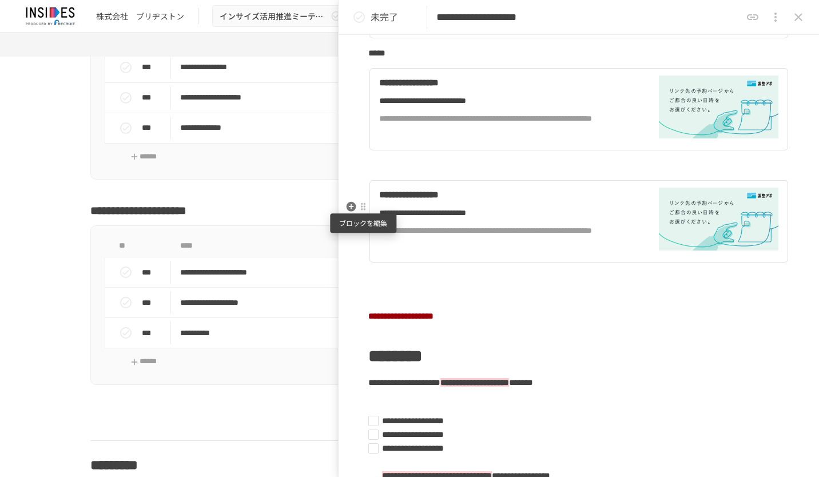
click at [366, 209] on div at bounding box center [363, 207] width 9 height 9
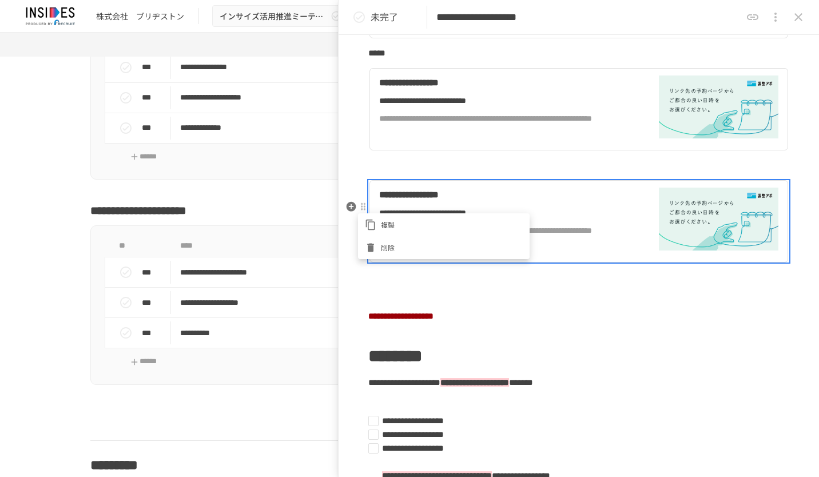
click at [387, 243] on span "削除" at bounding box center [452, 247] width 142 height 11
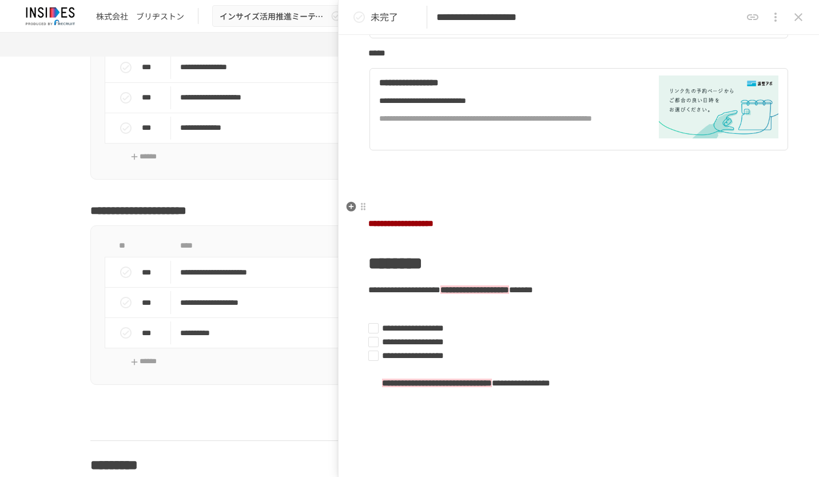
scroll to position [801, 0]
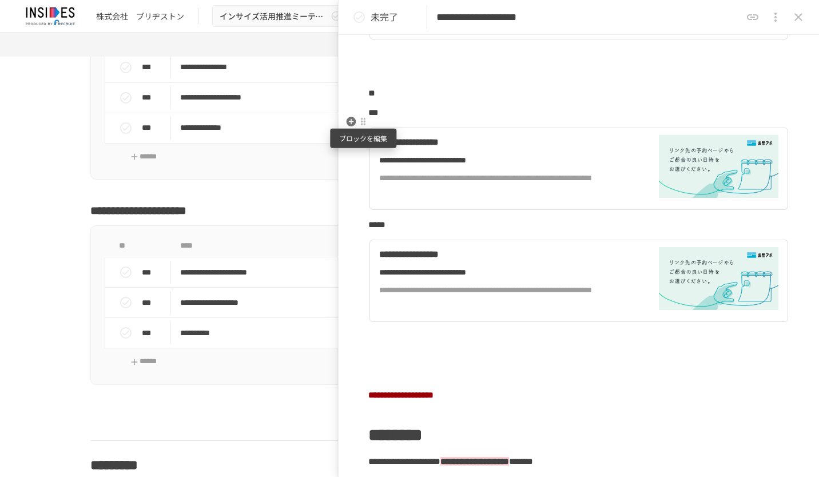
click at [365, 127] on div at bounding box center [363, 122] width 10 height 14
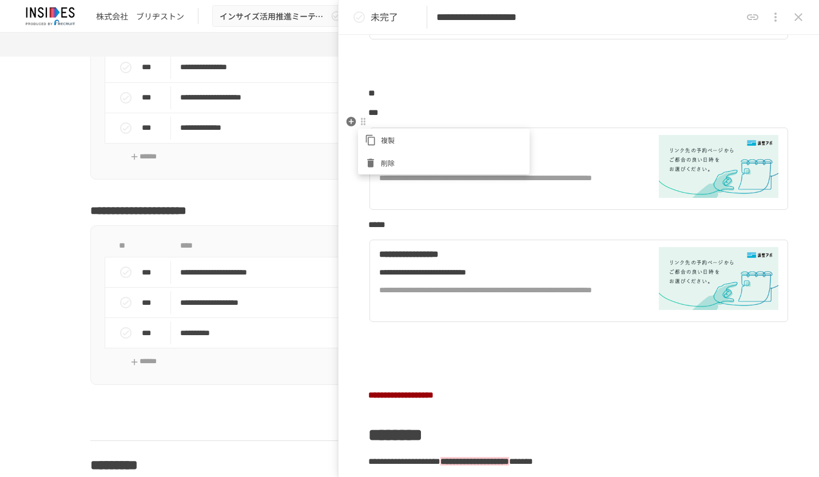
click at [389, 158] on span "削除" at bounding box center [452, 162] width 142 height 11
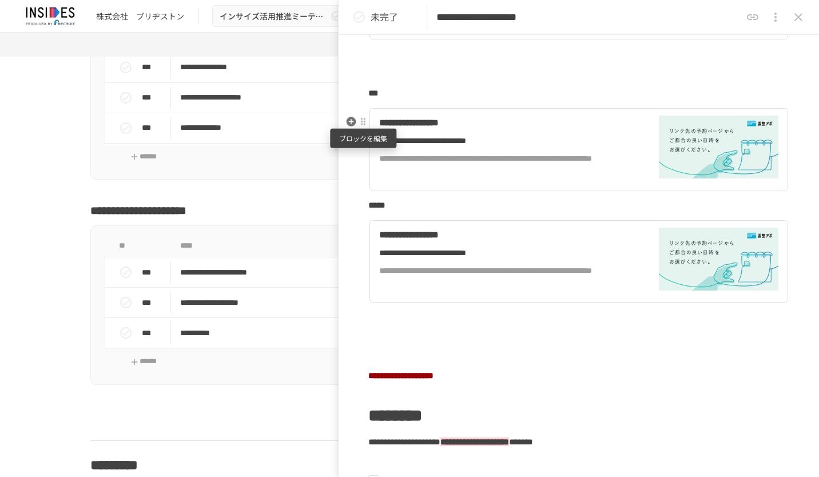
click at [366, 124] on div at bounding box center [363, 121] width 9 height 9
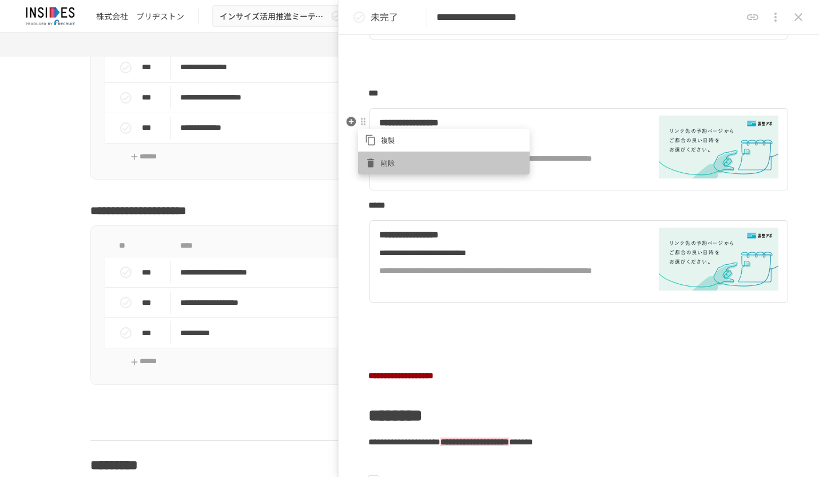
click at [395, 158] on span "削除" at bounding box center [452, 162] width 142 height 11
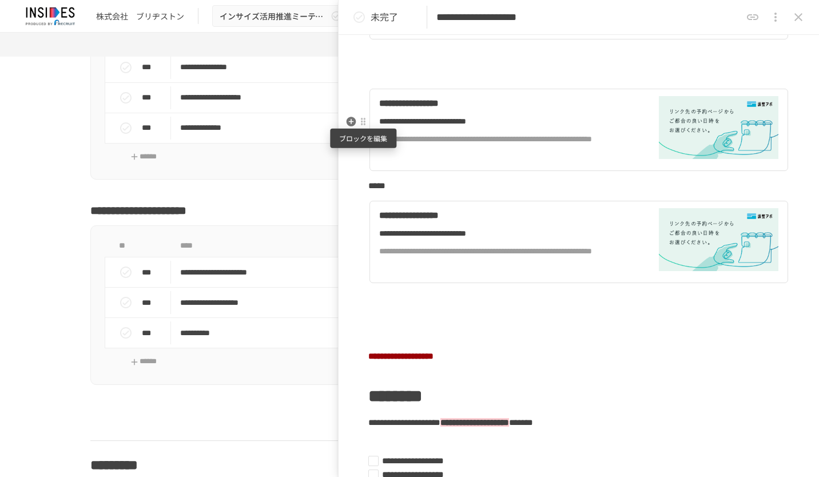
click at [364, 122] on div at bounding box center [363, 121] width 9 height 9
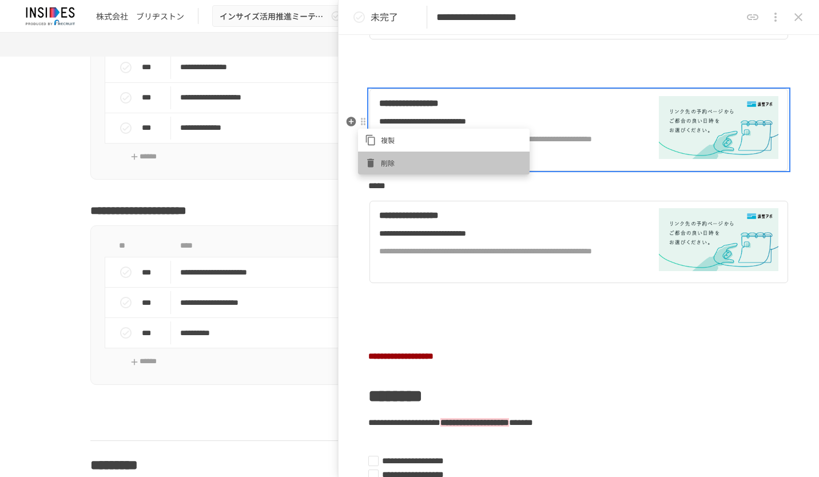
click at [397, 165] on span "削除" at bounding box center [452, 162] width 142 height 11
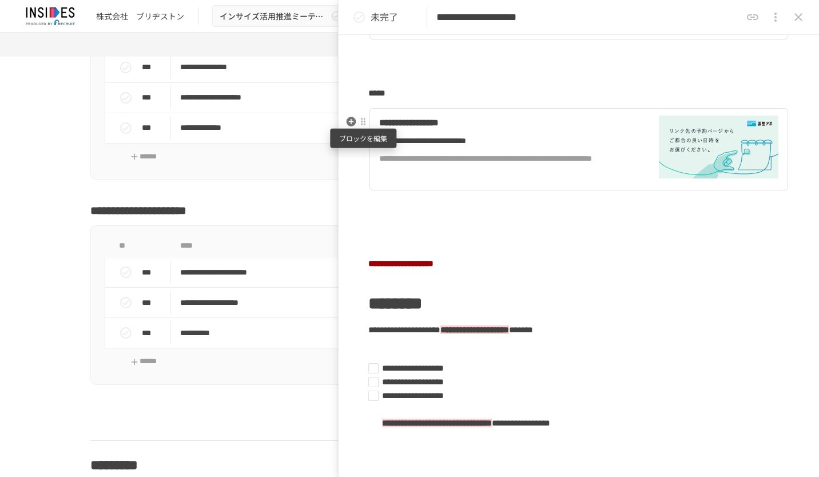
click at [364, 125] on div at bounding box center [363, 121] width 9 height 9
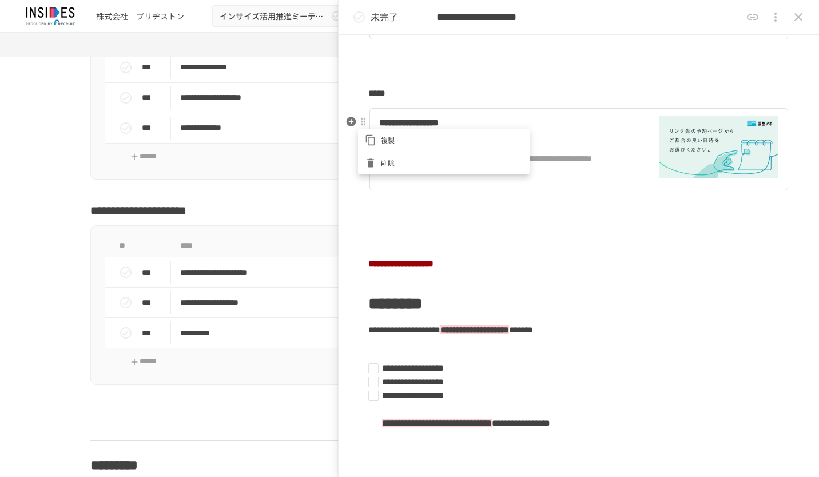
click at [391, 165] on span "削除" at bounding box center [452, 162] width 142 height 11
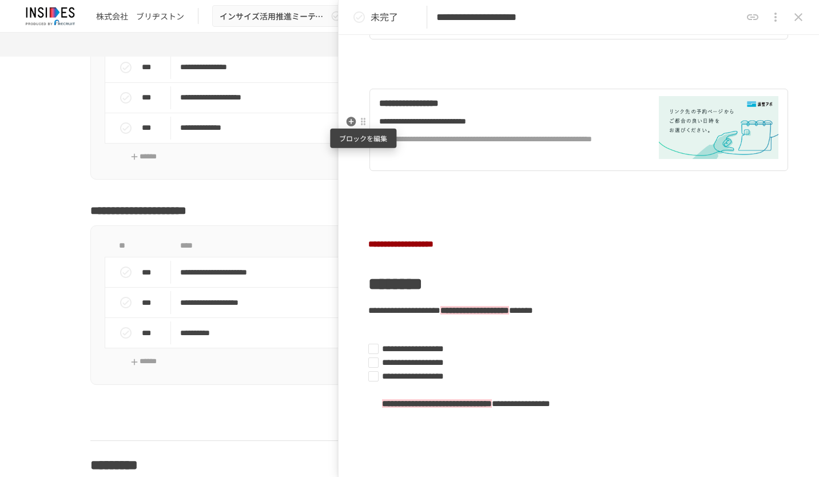
click at [366, 125] on div at bounding box center [363, 121] width 9 height 9
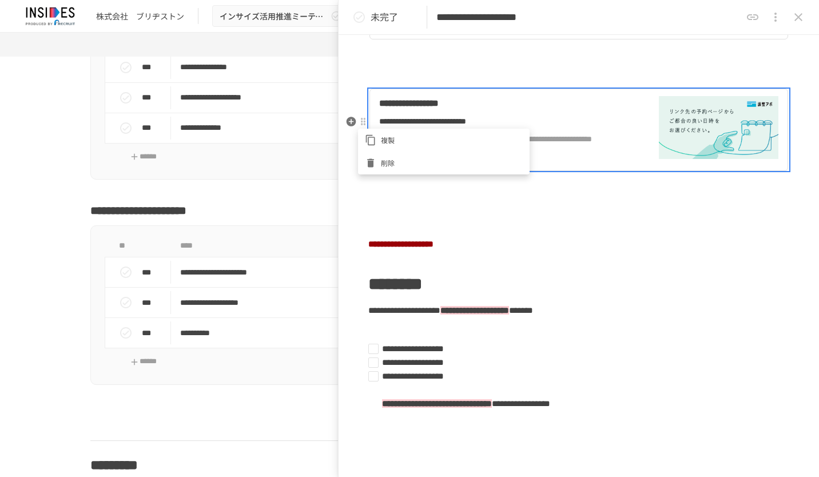
click at [382, 165] on span "削除" at bounding box center [452, 162] width 142 height 11
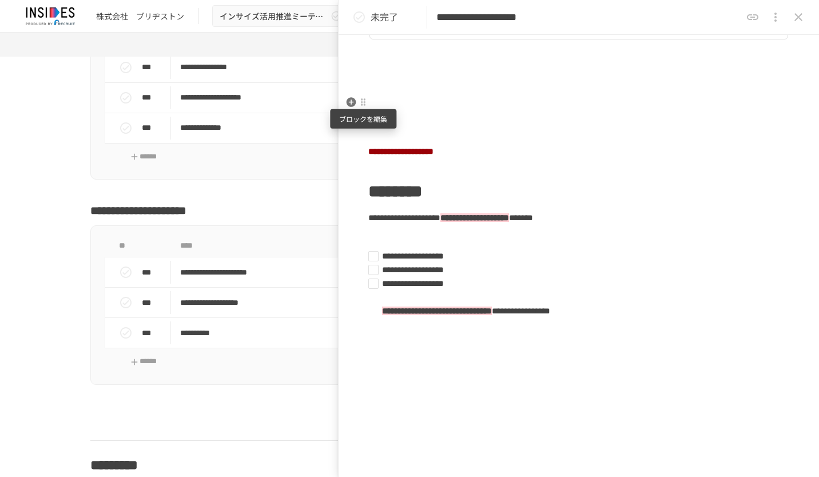
click at [366, 105] on div at bounding box center [363, 102] width 9 height 9
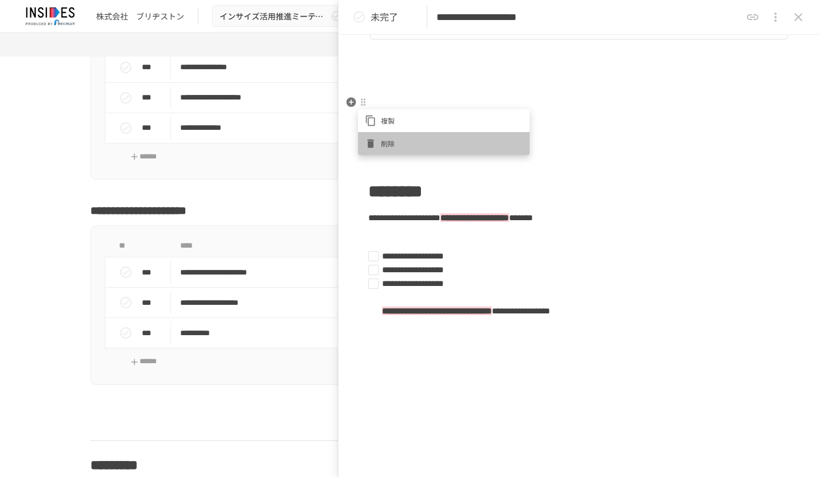
click at [379, 137] on li "削除" at bounding box center [444, 143] width 172 height 23
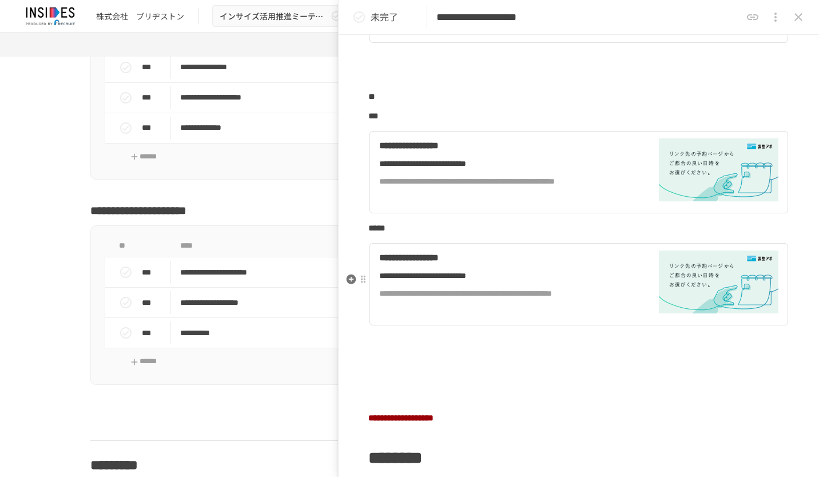
scroll to position [400, 0]
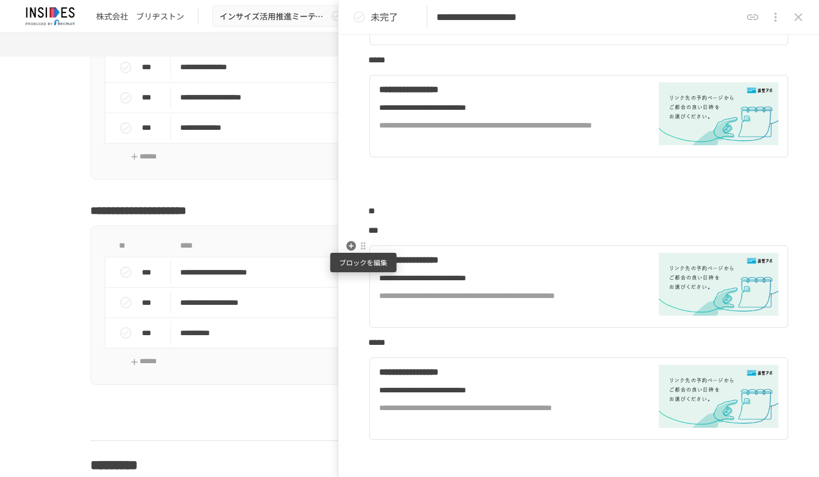
click at [359, 249] on div at bounding box center [363, 245] width 9 height 9
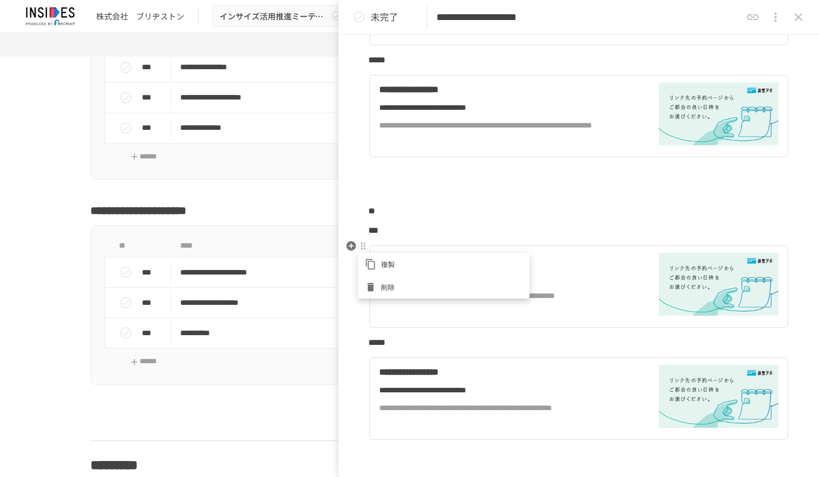
click at [379, 284] on div at bounding box center [373, 286] width 16 height 11
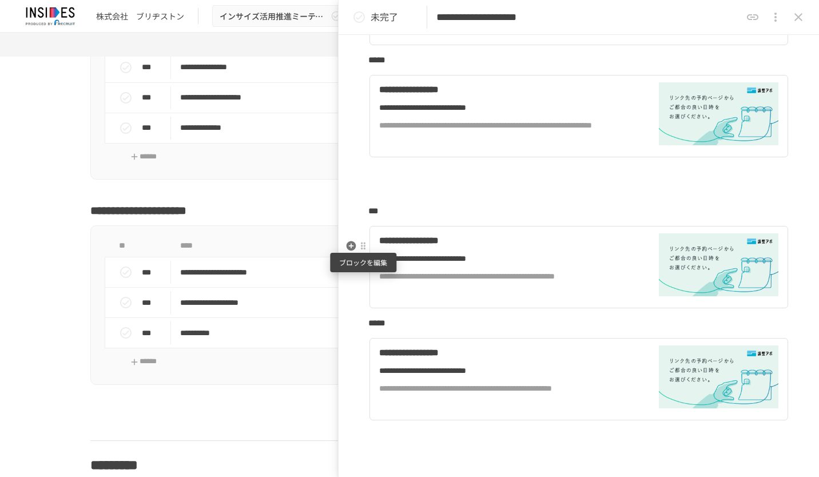
click at [367, 245] on div at bounding box center [363, 245] width 9 height 9
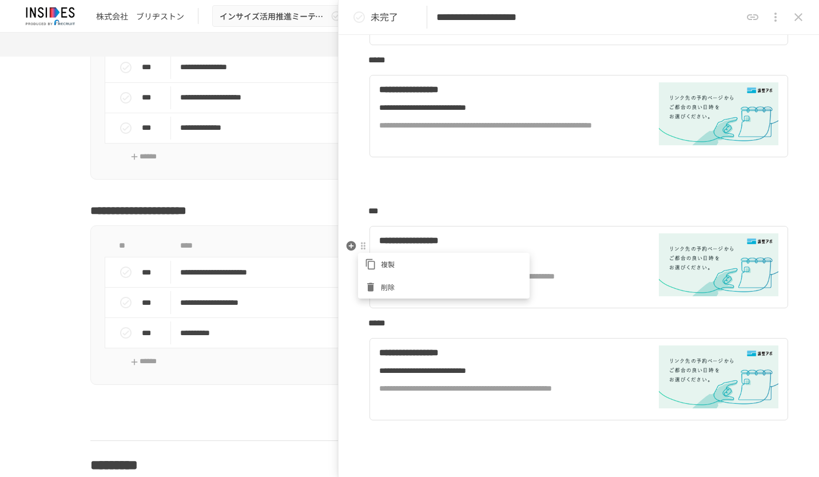
click at [387, 281] on li "削除" at bounding box center [444, 287] width 172 height 23
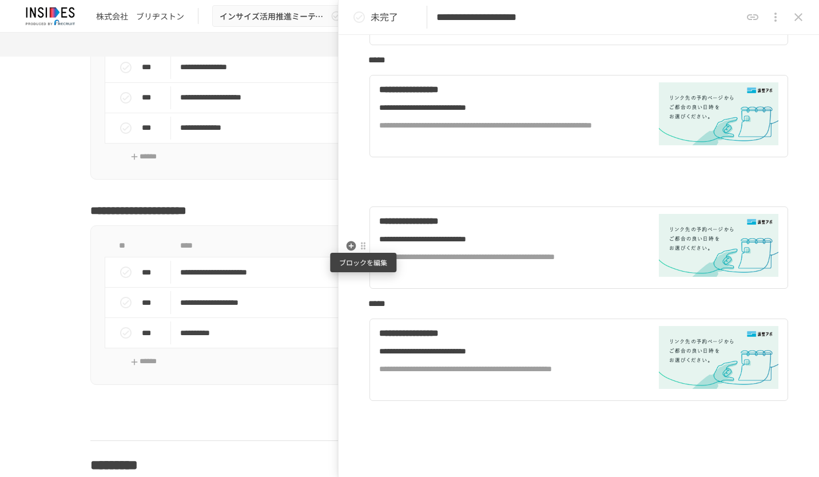
click at [366, 245] on div at bounding box center [363, 245] width 9 height 9
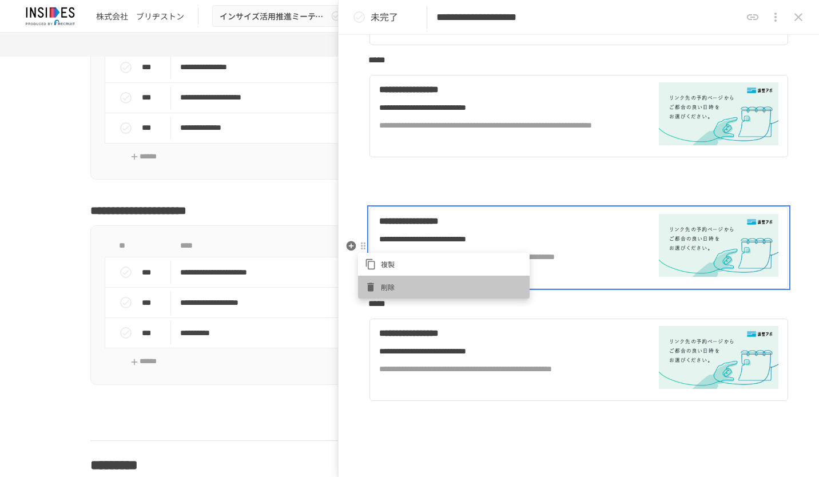
click at [396, 284] on span "削除" at bounding box center [452, 286] width 142 height 11
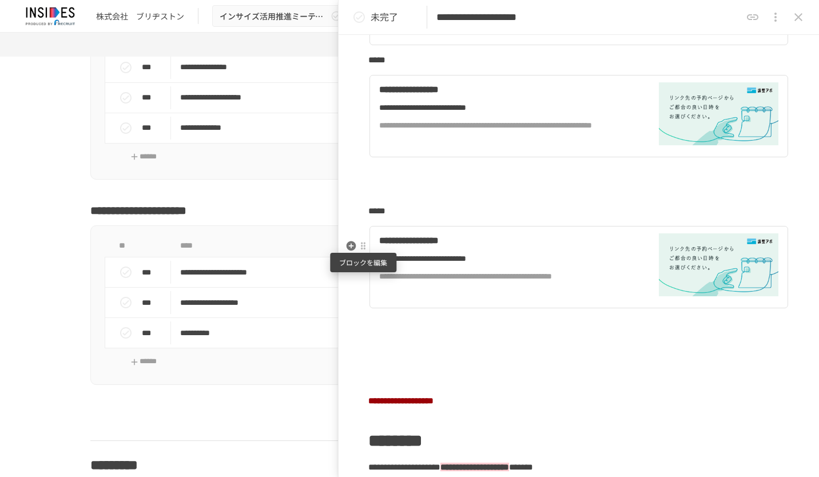
click at [364, 251] on div at bounding box center [363, 246] width 10 height 14
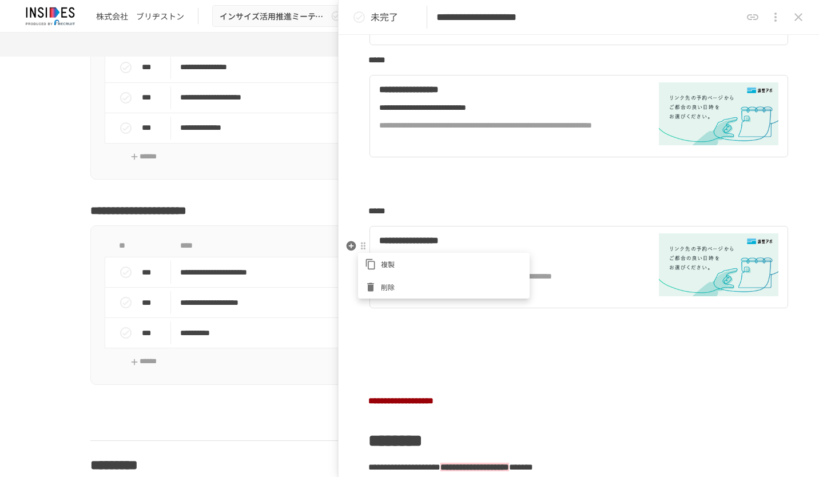
click at [395, 285] on span "削除" at bounding box center [452, 286] width 142 height 11
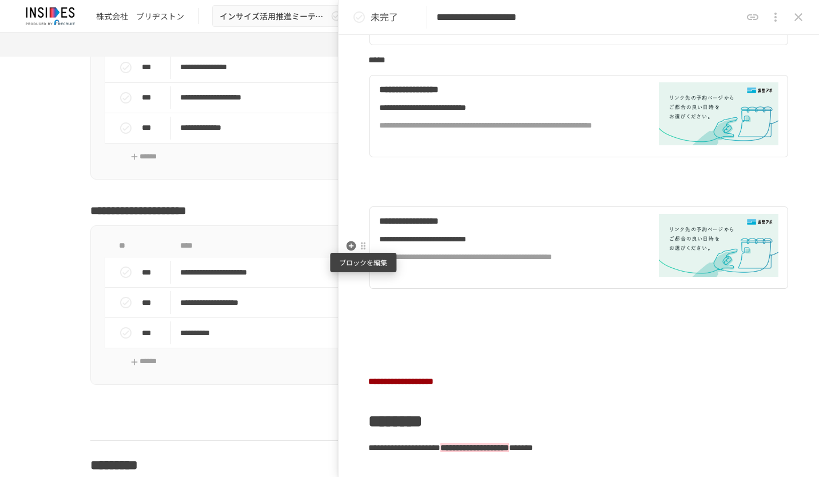
click at [366, 246] on div at bounding box center [363, 245] width 9 height 9
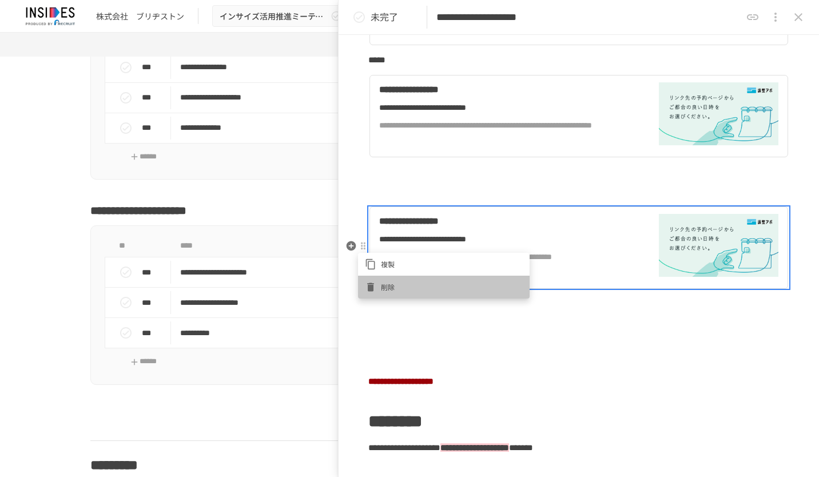
click at [388, 279] on li "削除" at bounding box center [444, 287] width 172 height 23
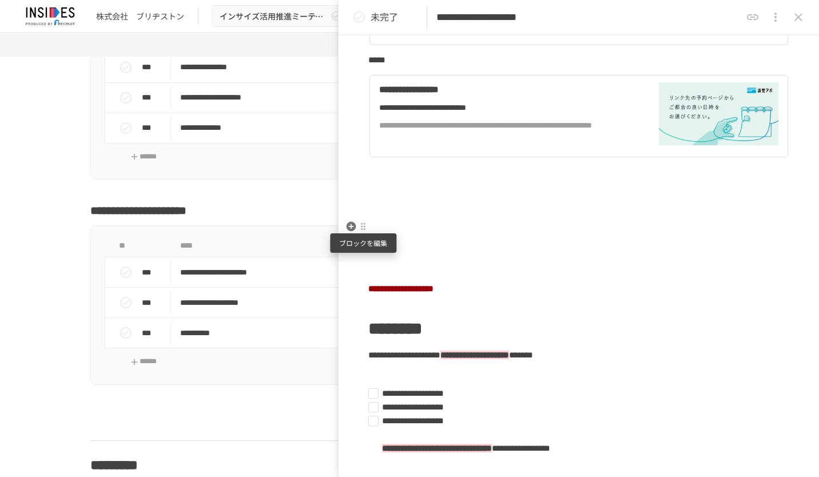
click at [366, 231] on div at bounding box center [363, 227] width 10 height 14
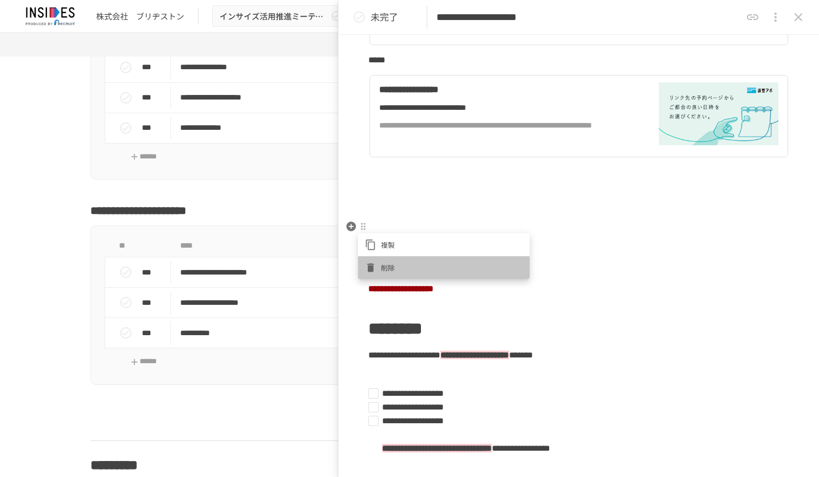
click at [379, 261] on li "削除" at bounding box center [444, 267] width 172 height 23
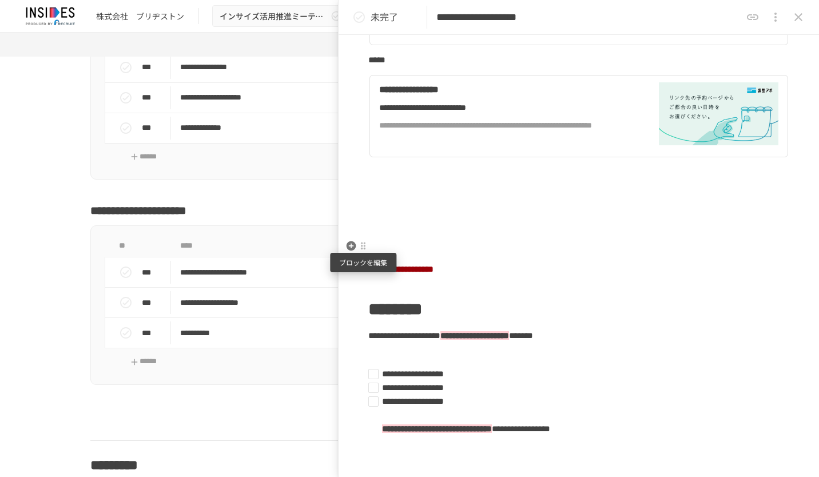
click at [363, 244] on div at bounding box center [363, 245] width 9 height 9
click at [381, 278] on li "削除" at bounding box center [444, 287] width 172 height 23
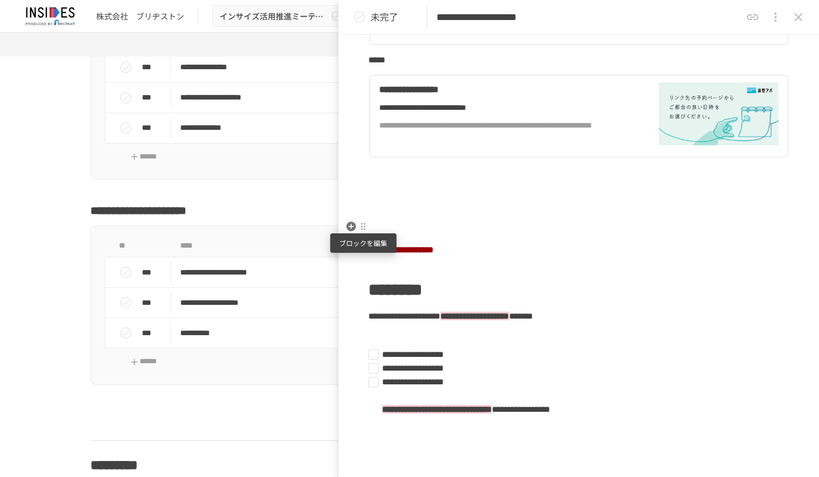
click at [363, 231] on div at bounding box center [363, 226] width 9 height 9
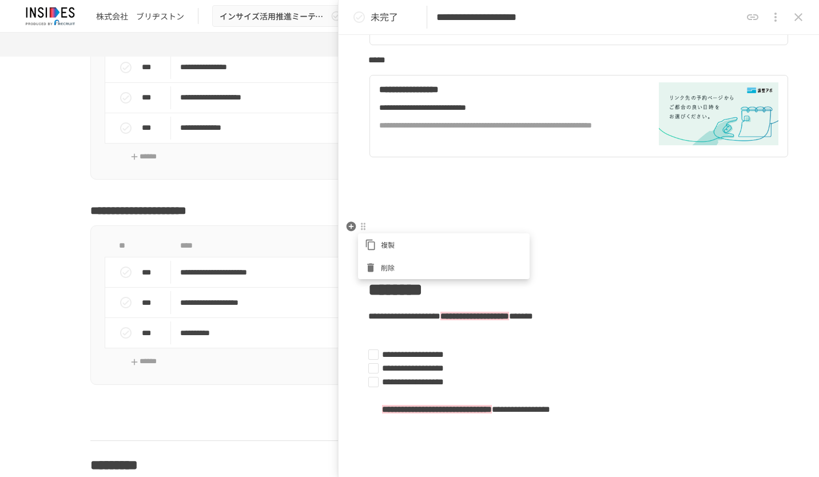
click at [386, 261] on li "削除" at bounding box center [444, 267] width 172 height 23
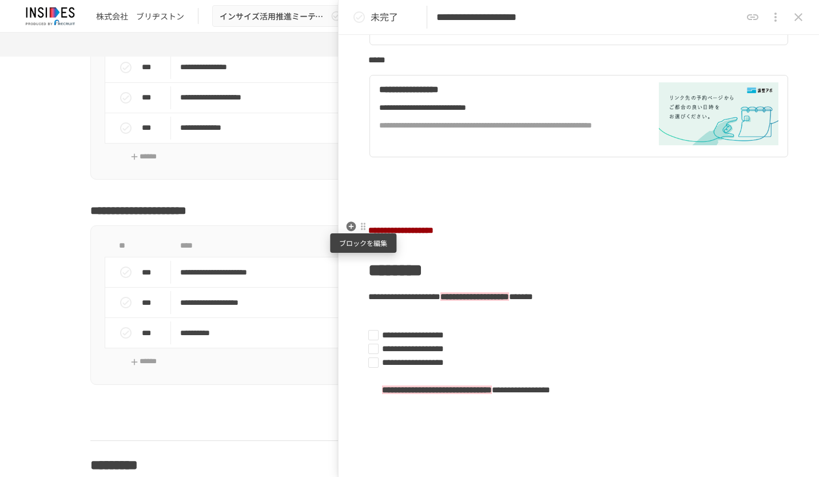
click at [364, 225] on div at bounding box center [363, 226] width 9 height 9
click at [381, 258] on li "削除" at bounding box center [444, 267] width 172 height 23
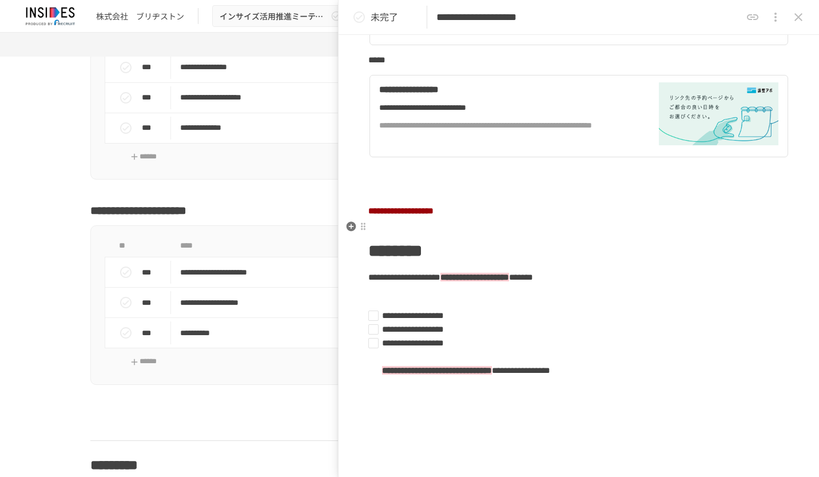
scroll to position [229, 0]
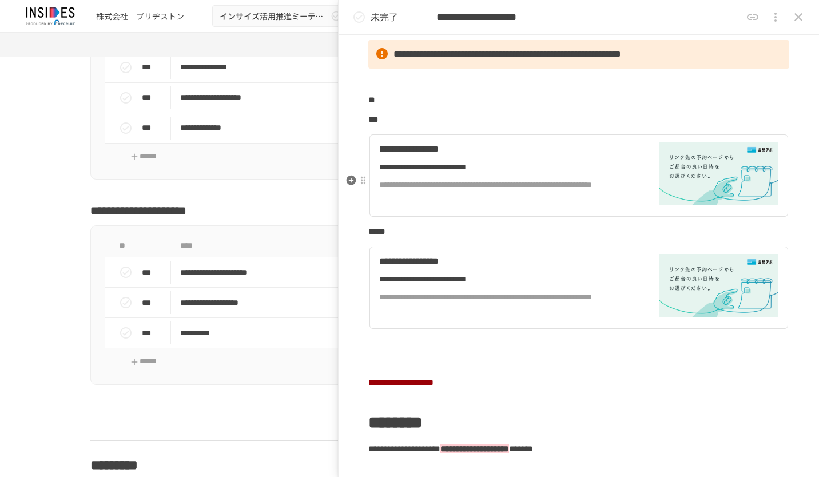
click at [505, 173] on div "**********" at bounding box center [506, 167] width 254 height 13
click at [477, 285] on div "**********" at bounding box center [506, 279] width 254 height 13
click at [549, 173] on div "**********" at bounding box center [506, 167] width 254 height 13
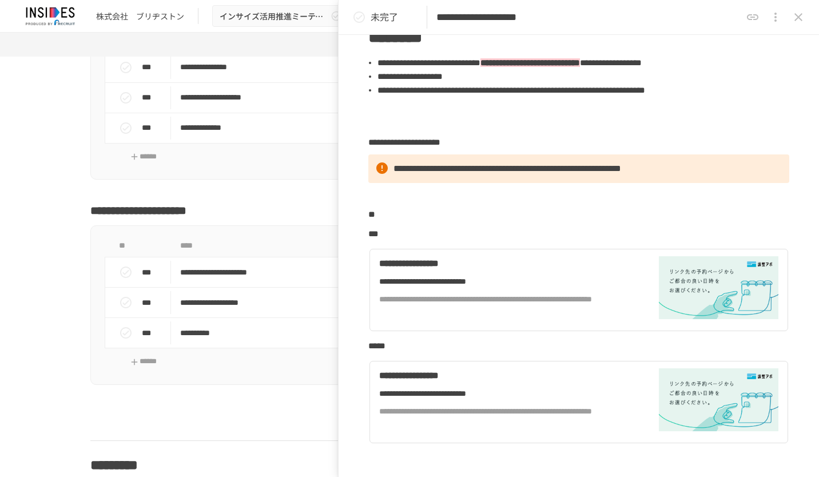
click at [797, 20] on icon "close drawer" at bounding box center [799, 17] width 14 height 14
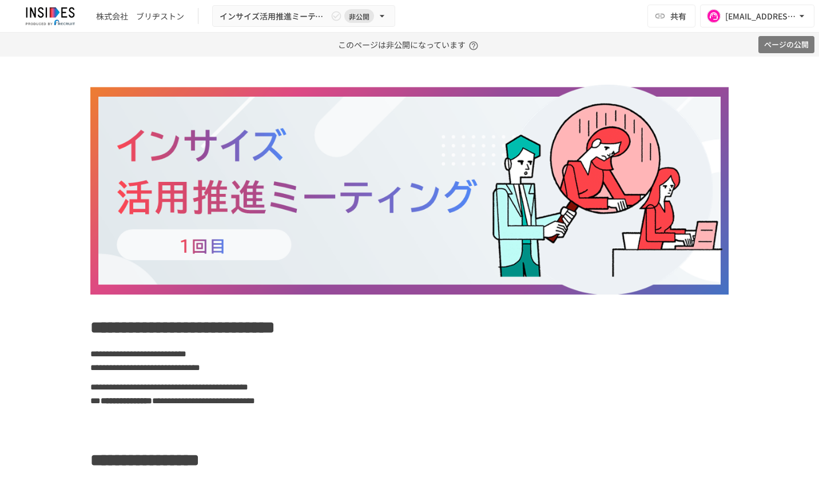
click at [789, 44] on button "ページの公開" at bounding box center [787, 45] width 56 height 18
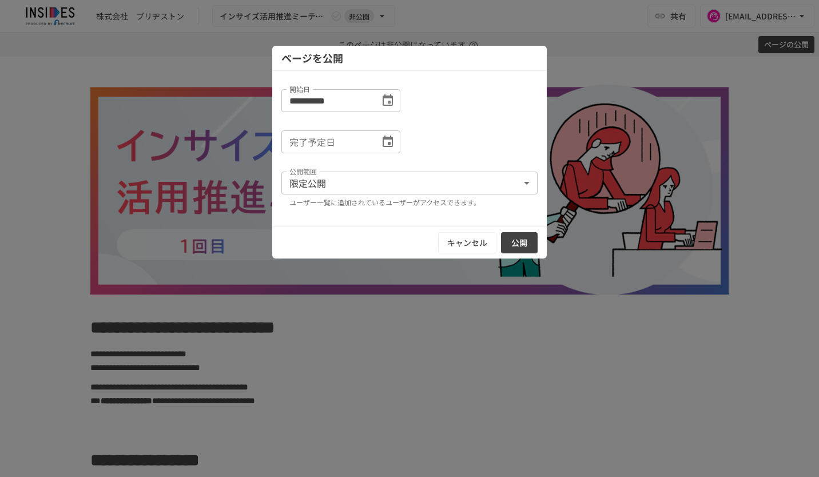
click at [529, 245] on button "公開" at bounding box center [519, 242] width 37 height 21
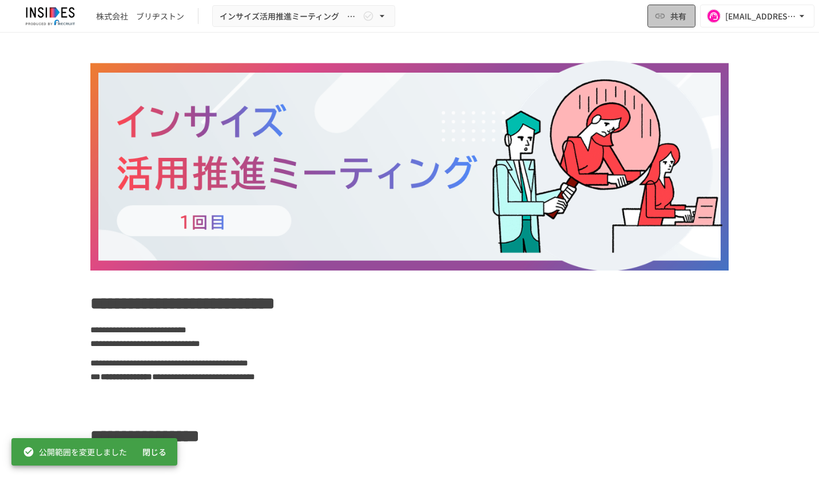
click at [670, 16] on button "共有" at bounding box center [672, 16] width 48 height 23
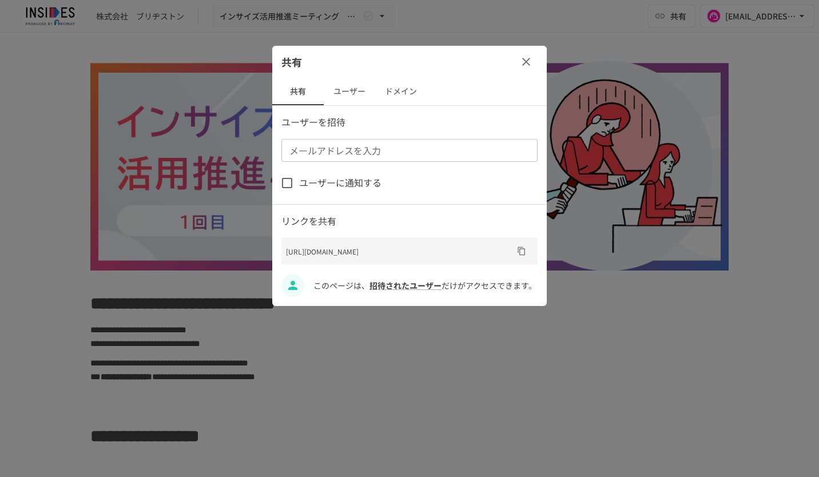
click at [356, 96] on button "ユーザー" at bounding box center [349, 91] width 51 height 27
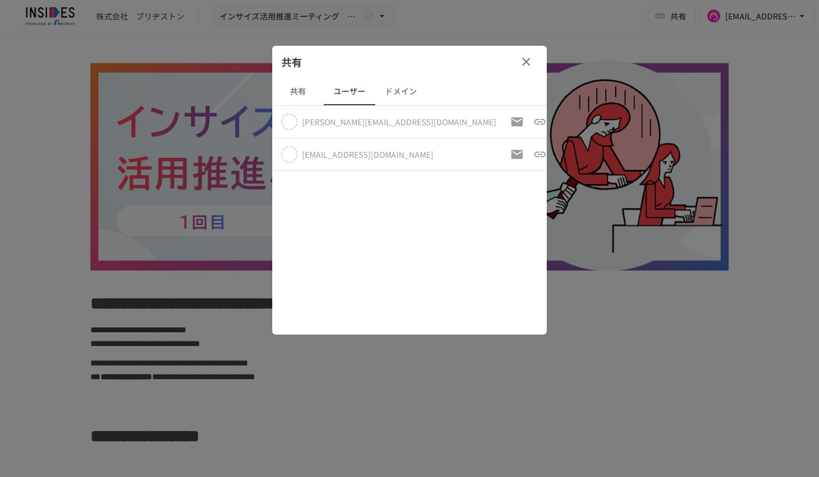
click at [304, 97] on button "共有" at bounding box center [297, 91] width 51 height 27
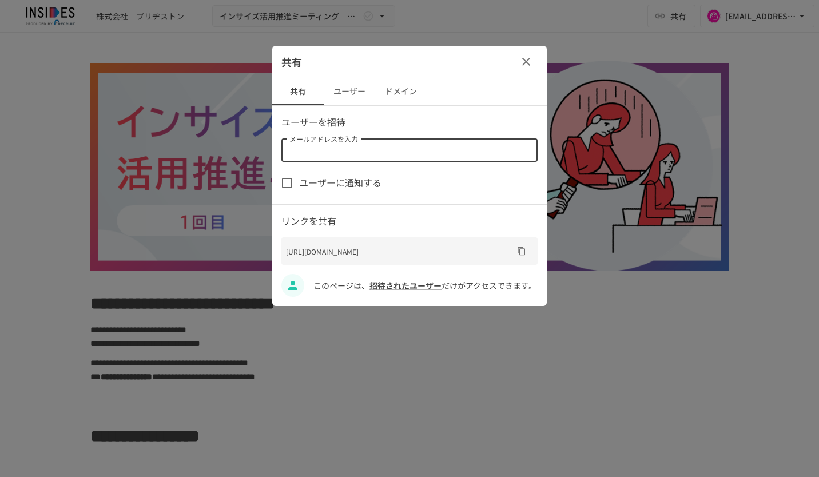
click at [324, 147] on input "メールアドレスを入力" at bounding box center [409, 150] width 248 height 16
paste input "**********"
type input "**********"
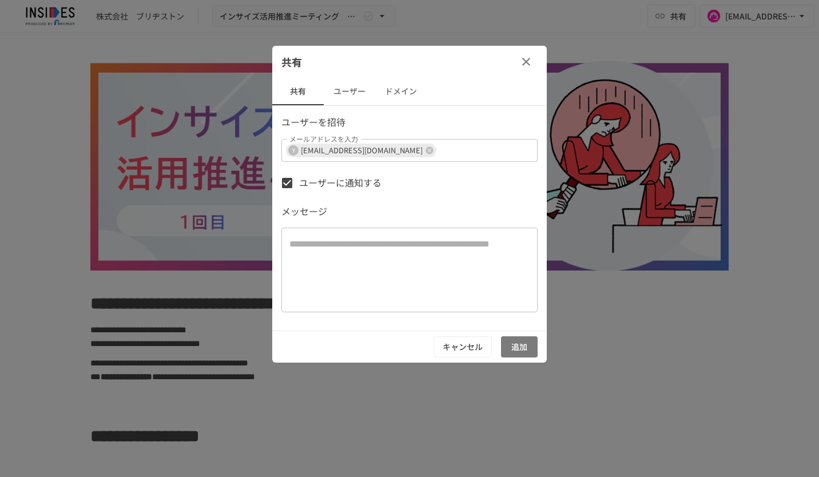
click at [526, 347] on button "追加" at bounding box center [519, 346] width 37 height 21
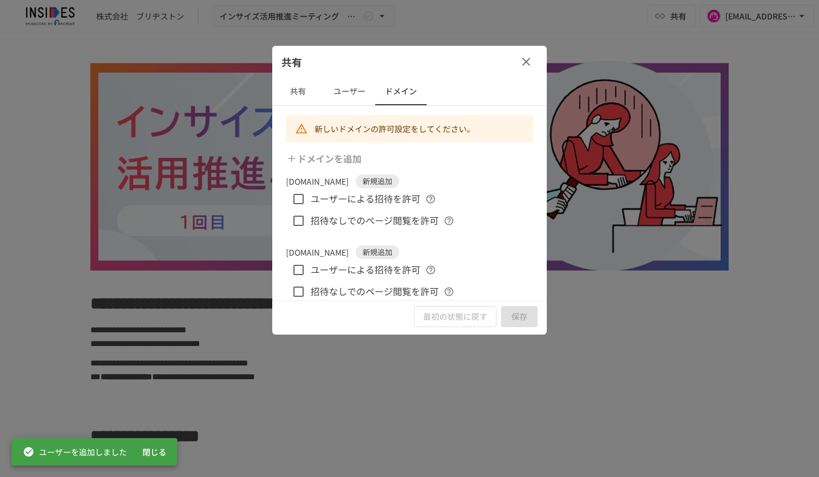
click at [522, 60] on icon "button" at bounding box center [526, 62] width 14 height 14
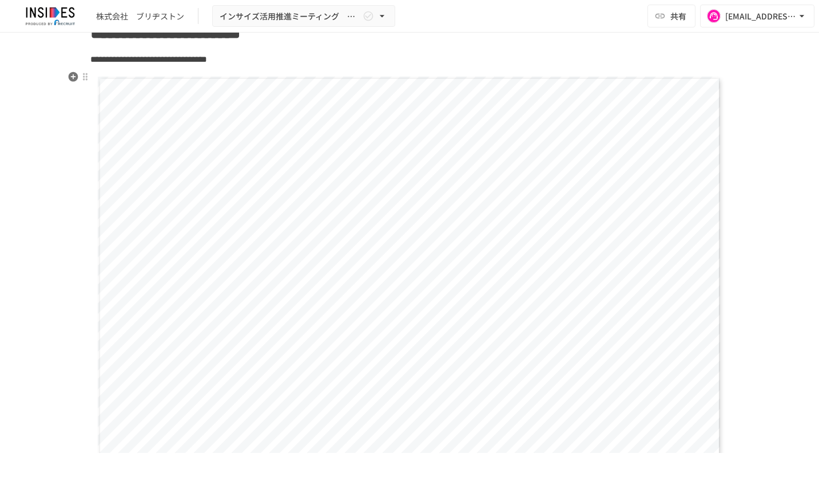
scroll to position [572, 0]
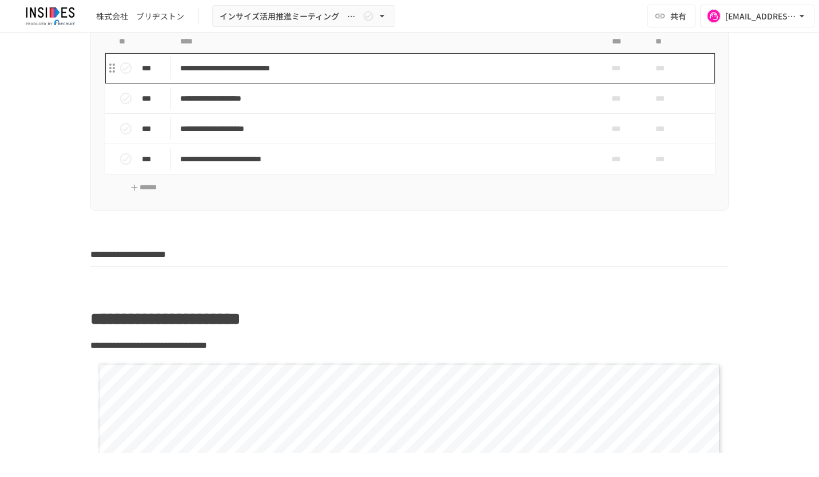
click at [469, 64] on p "**********" at bounding box center [385, 68] width 411 height 14
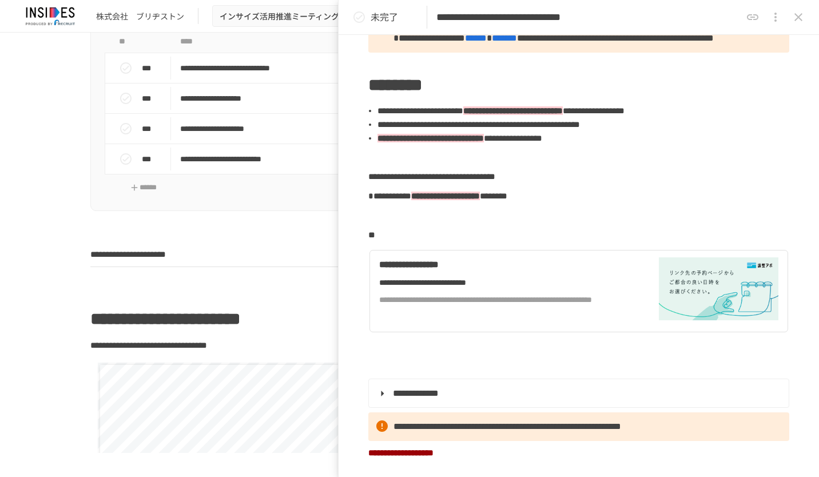
scroll to position [229, 0]
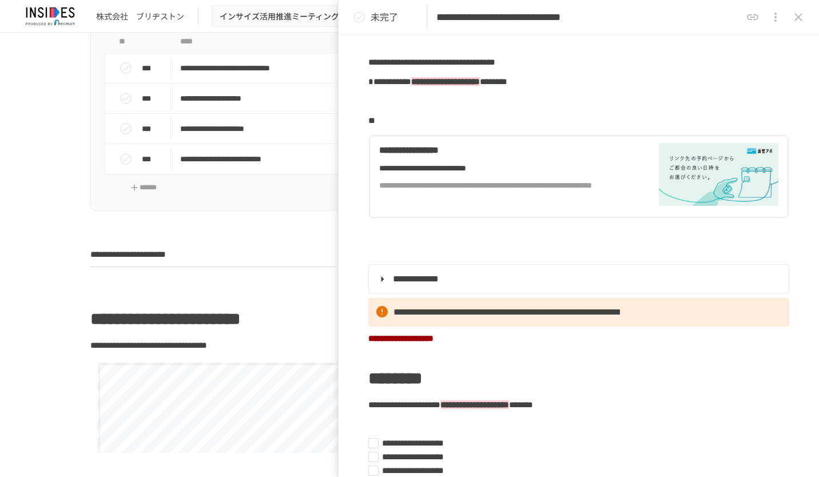
click at [799, 18] on icon "close drawer" at bounding box center [799, 17] width 8 height 8
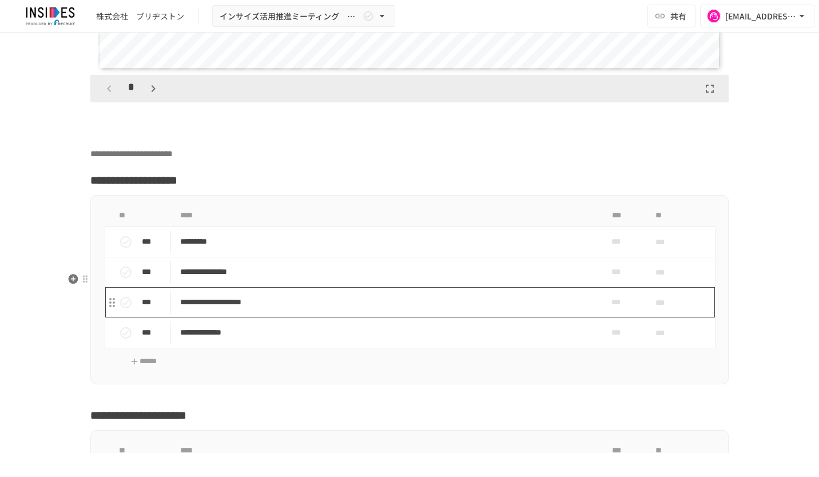
scroll to position [3547, 0]
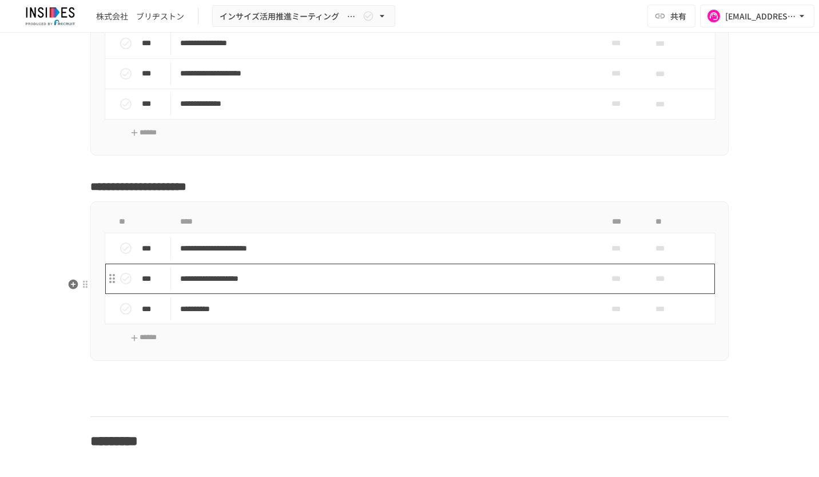
click at [574, 286] on p "**********" at bounding box center [385, 279] width 411 height 14
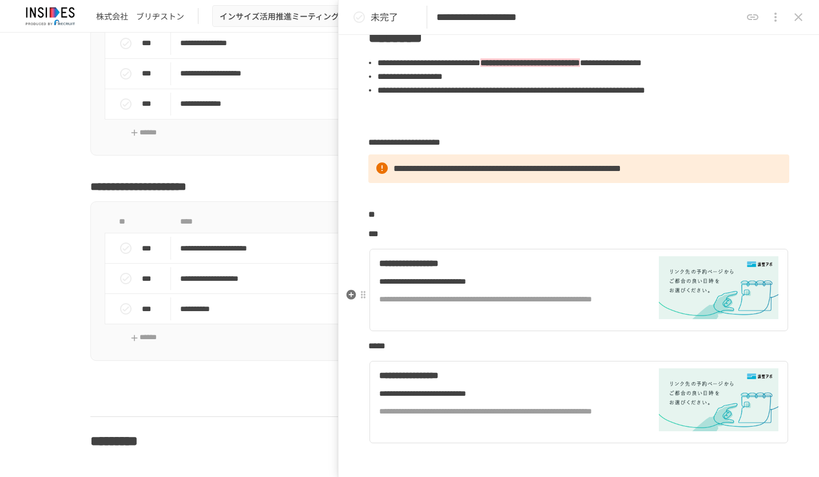
scroll to position [229, 0]
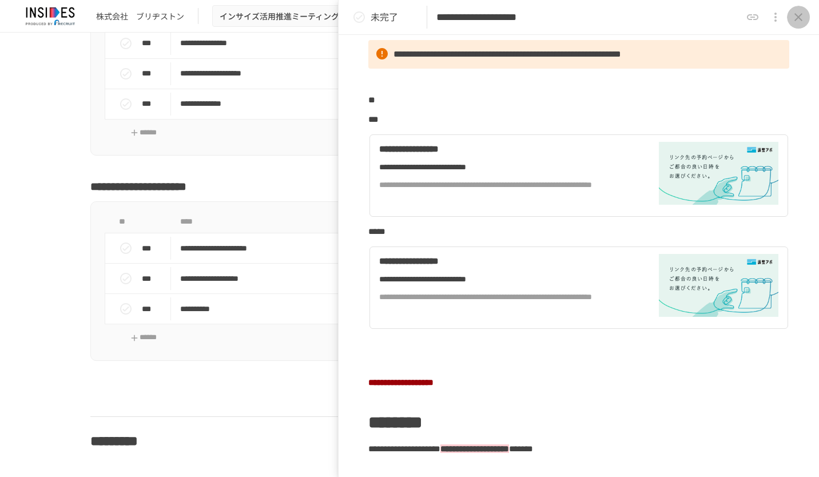
click at [807, 16] on button "close drawer" at bounding box center [798, 17] width 23 height 23
